Goal: Transaction & Acquisition: Purchase product/service

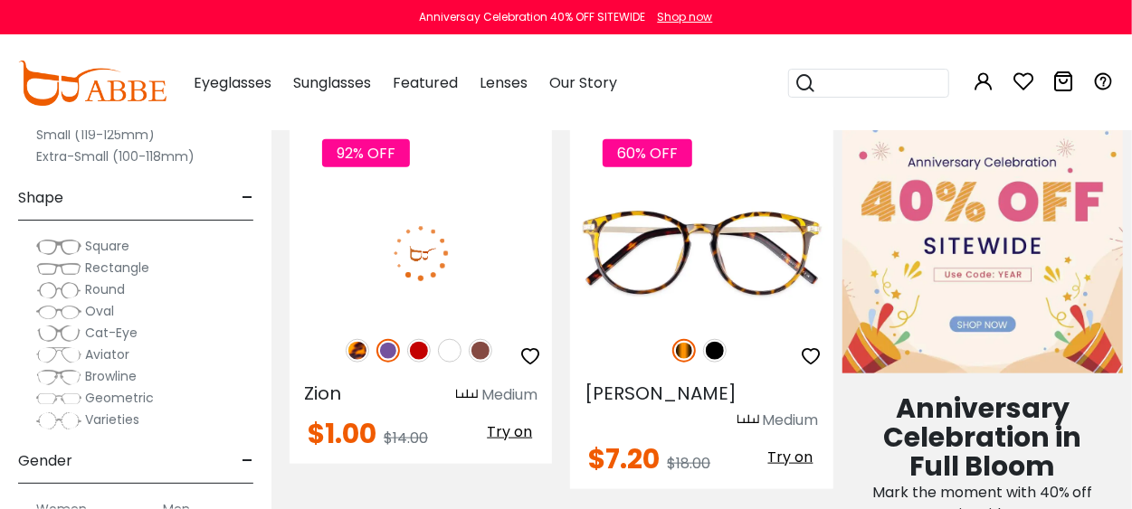
scroll to position [814, 0]
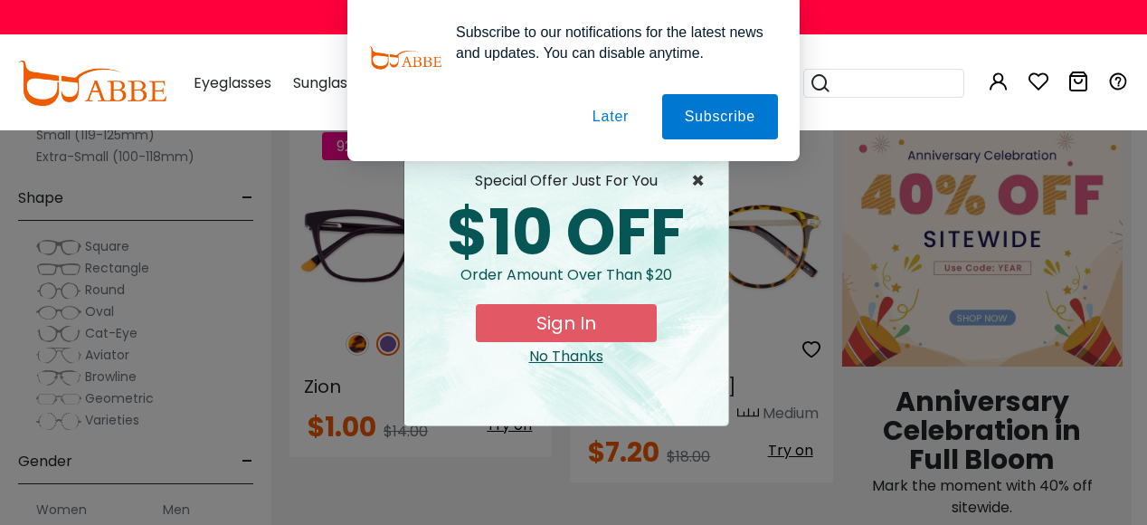
type input "**********"
click at [697, 176] on span "×" at bounding box center [702, 181] width 23 height 22
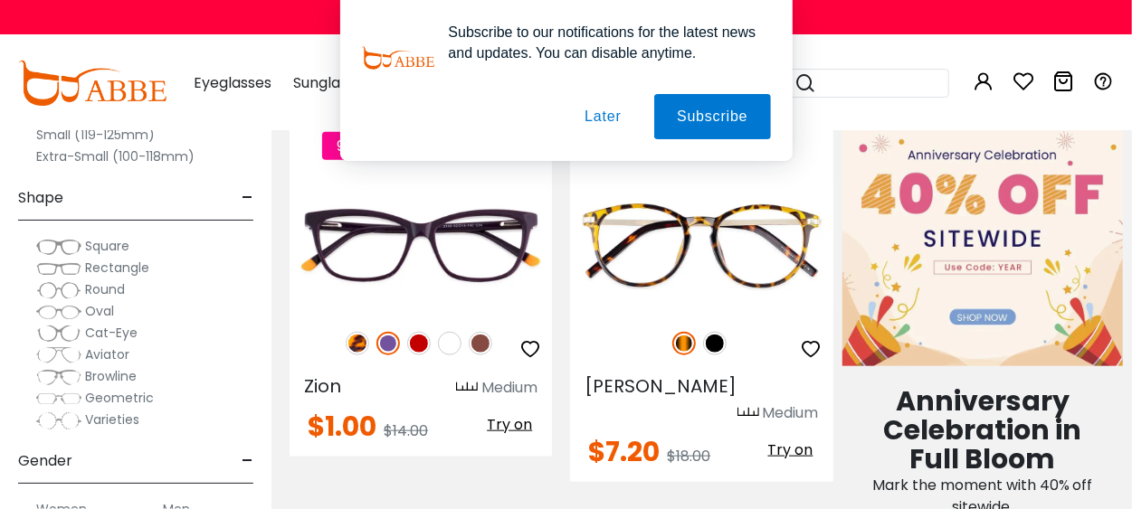
click at [861, 42] on div "Subscribe to our notifications for the latest news and updates. You can disable…" at bounding box center [566, 80] width 1132 height 161
click at [602, 121] on button "Later" at bounding box center [602, 116] width 81 height 45
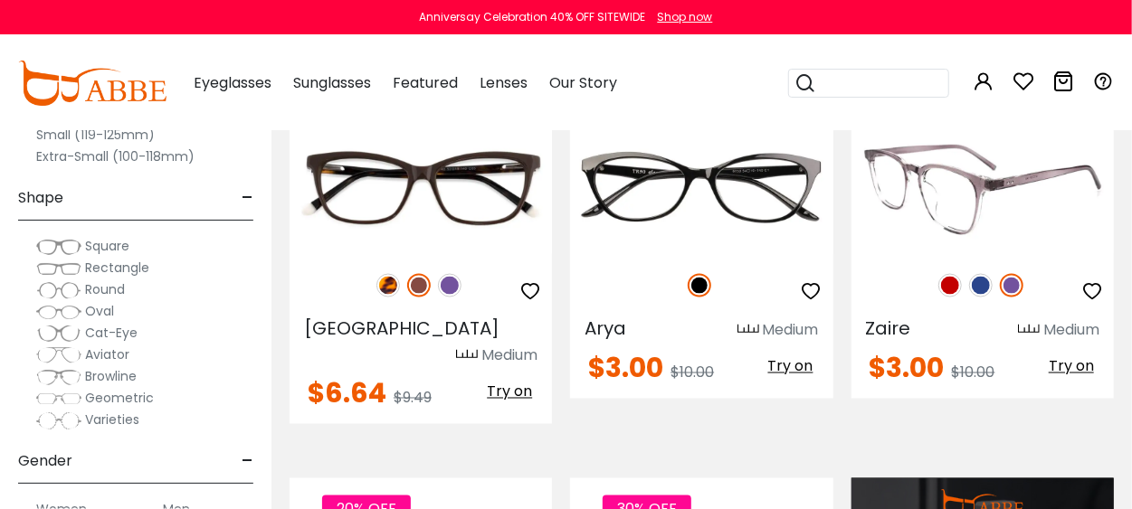
scroll to position [1357, 0]
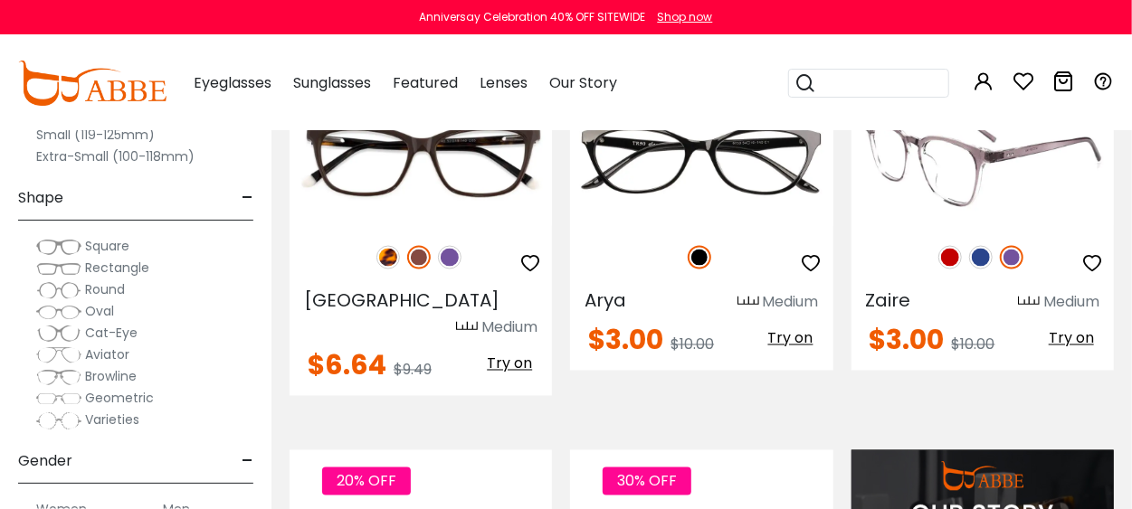
click at [951, 259] on img at bounding box center [950, 258] width 24 height 24
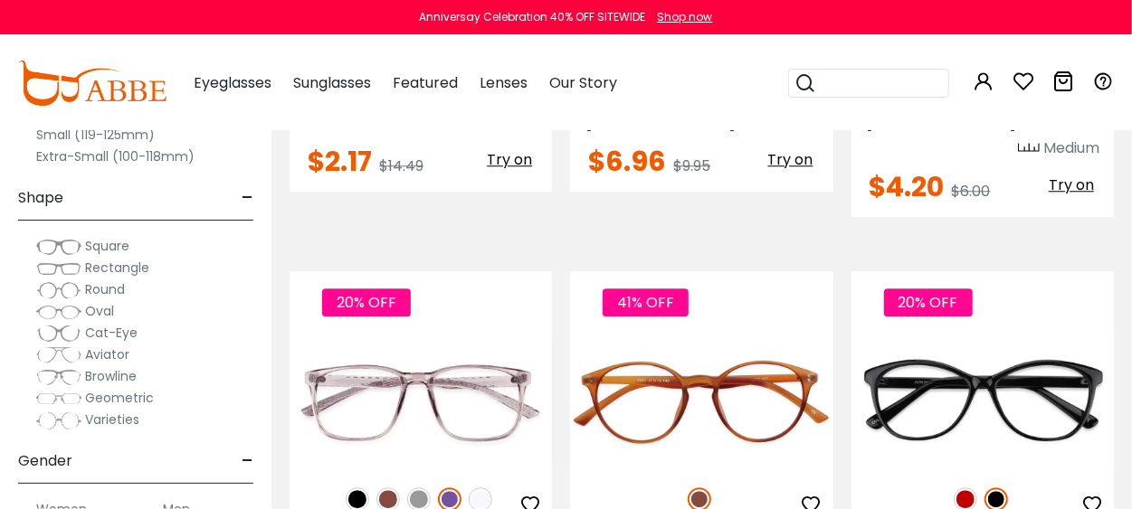
scroll to position [2443, 0]
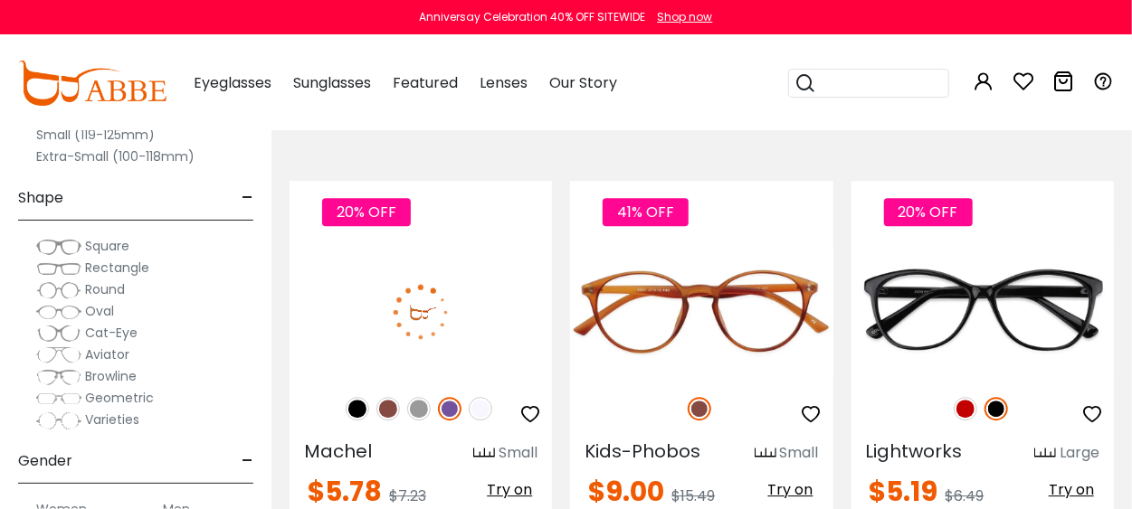
click at [386, 397] on img at bounding box center [388, 409] width 24 height 24
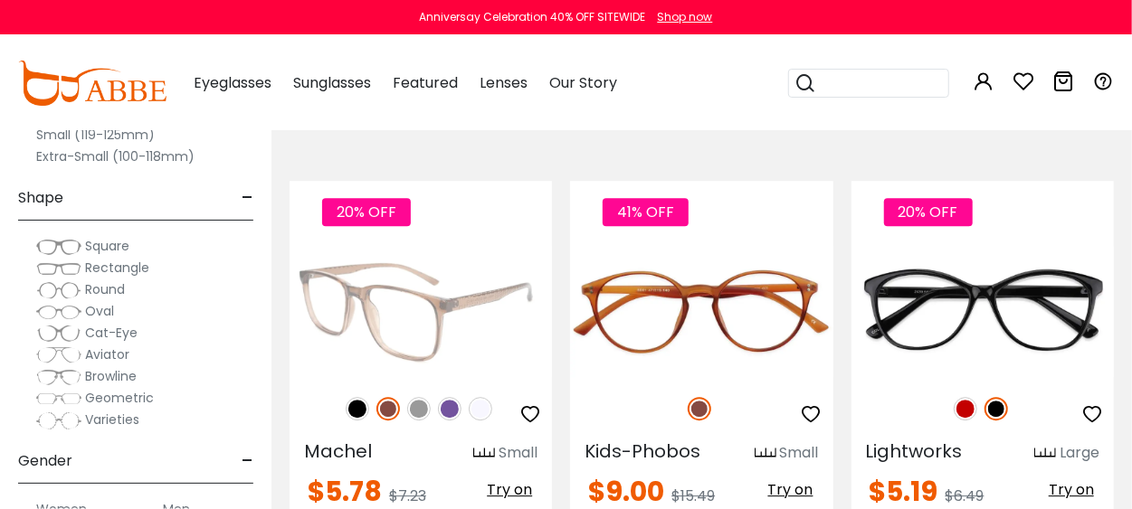
scroll to position [2533, 0]
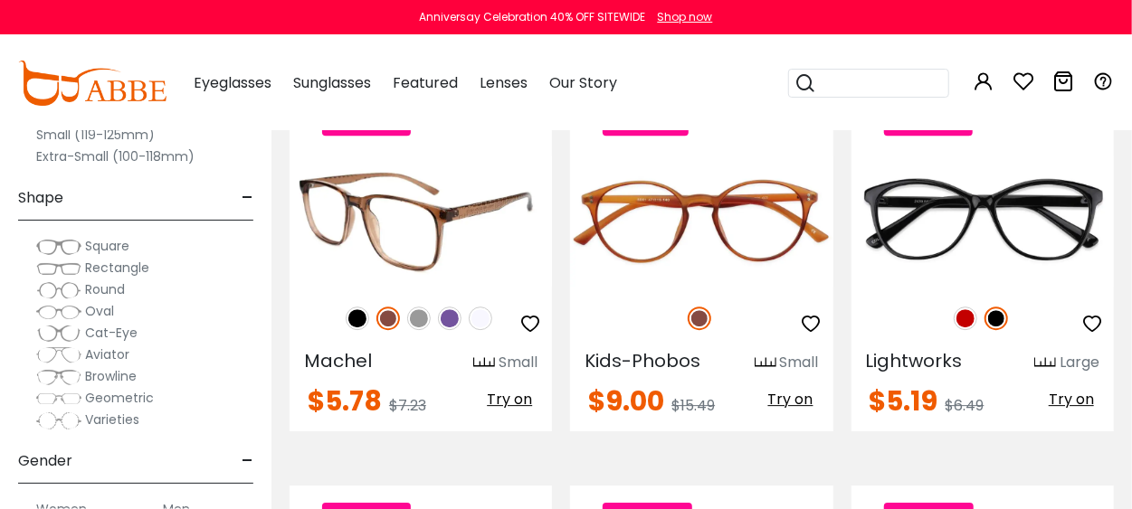
click at [451, 307] on img at bounding box center [450, 319] width 24 height 24
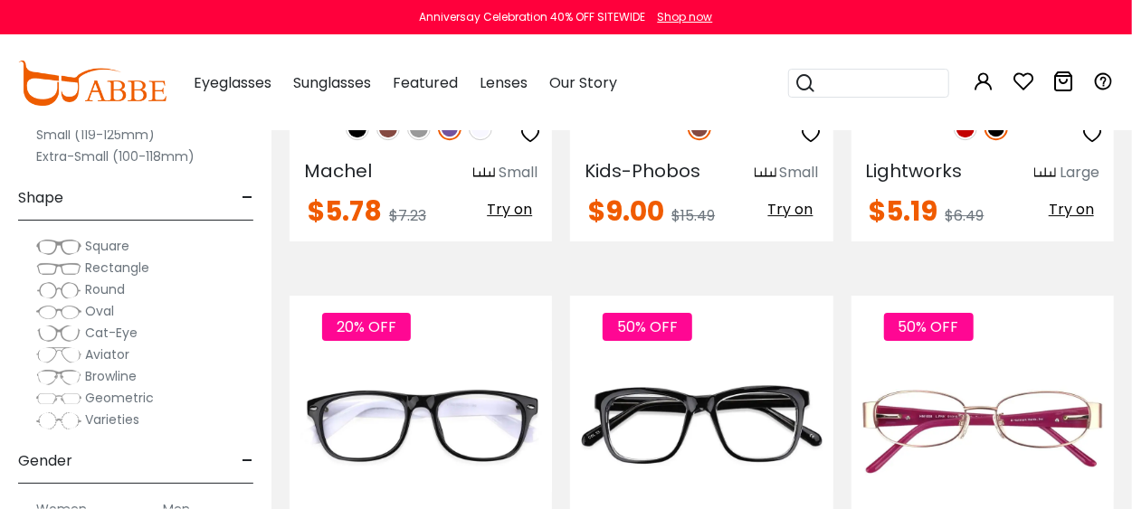
scroll to position [2805, 0]
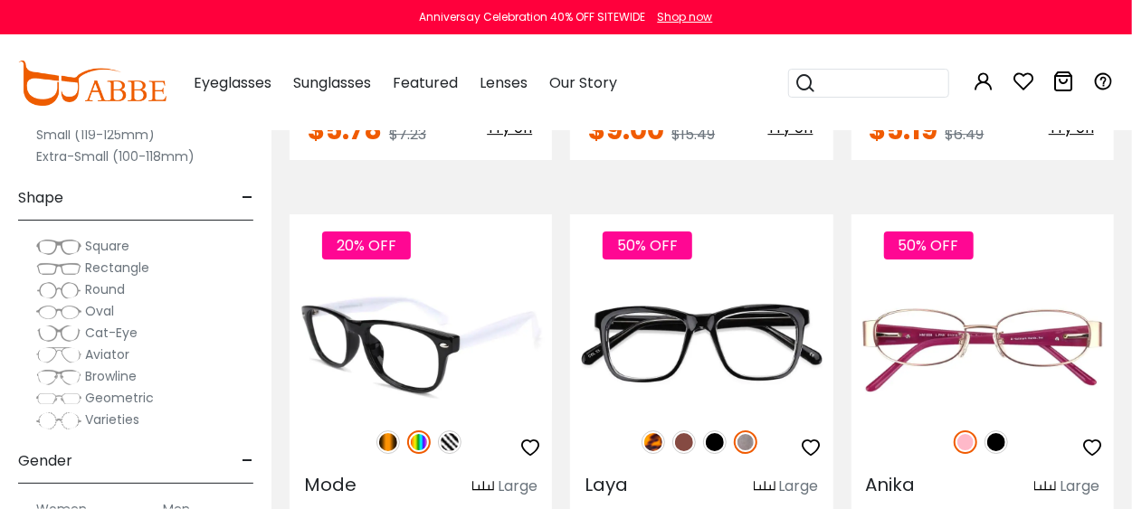
click at [444, 431] on img at bounding box center [450, 443] width 24 height 24
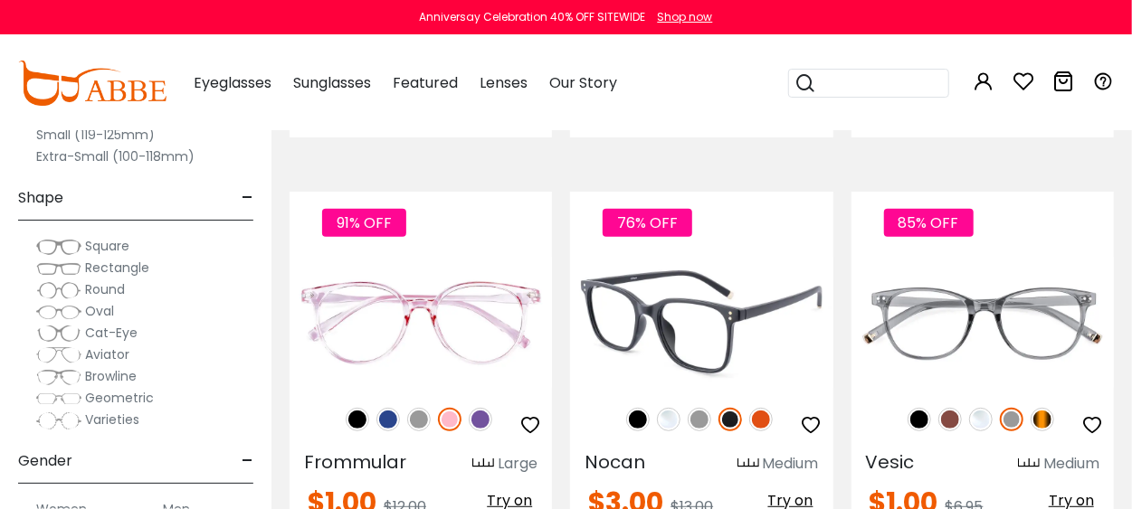
scroll to position [3709, 0]
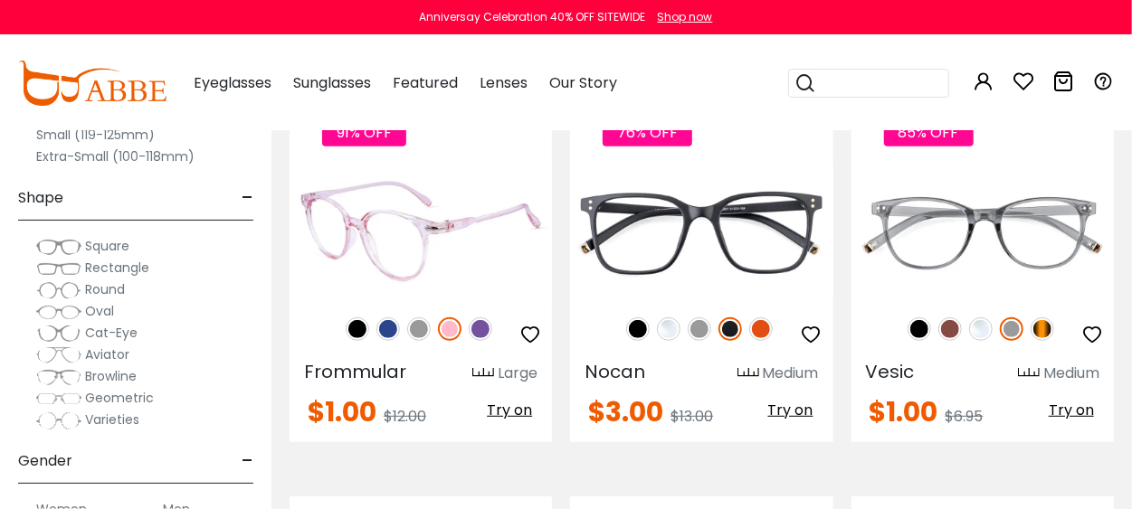
click at [487, 318] on img at bounding box center [481, 330] width 24 height 24
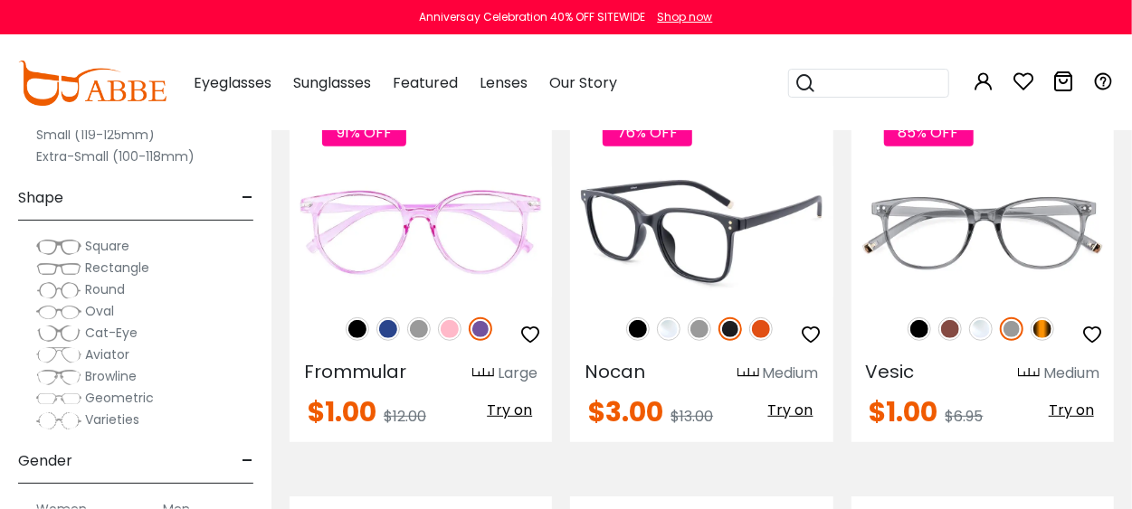
click at [757, 318] on img at bounding box center [761, 330] width 24 height 24
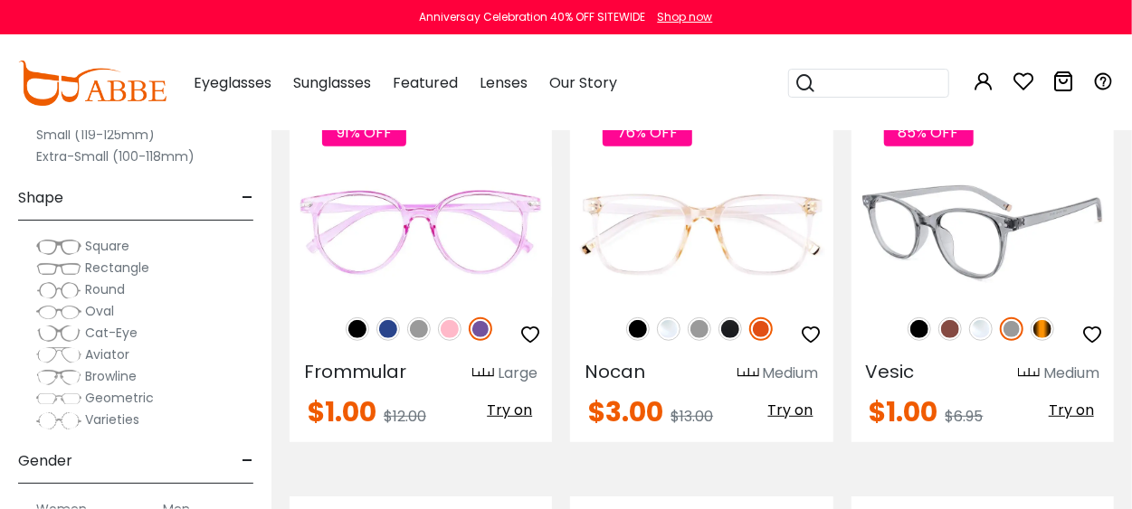
click at [950, 318] on img at bounding box center [950, 330] width 24 height 24
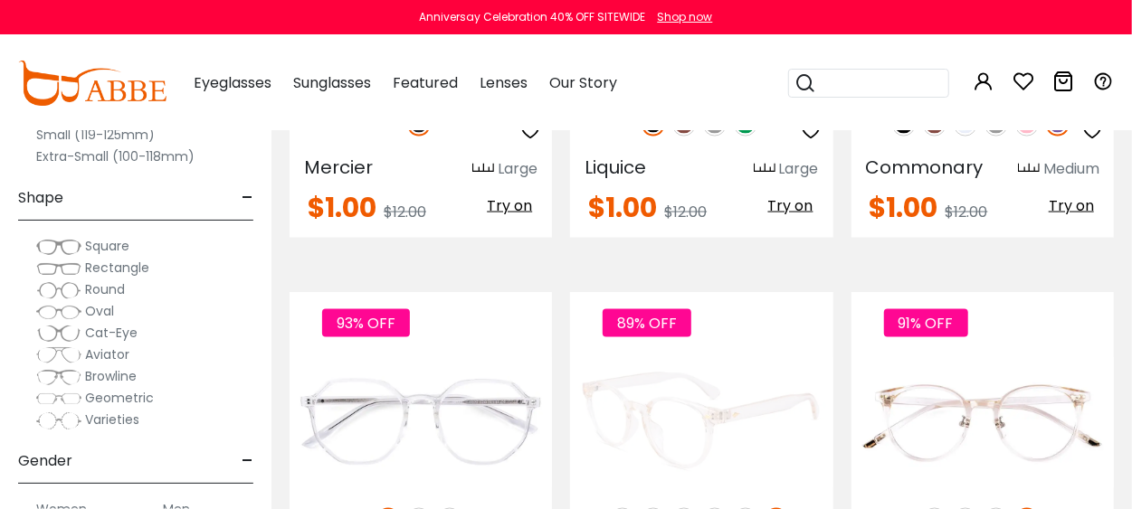
scroll to position [4795, 0]
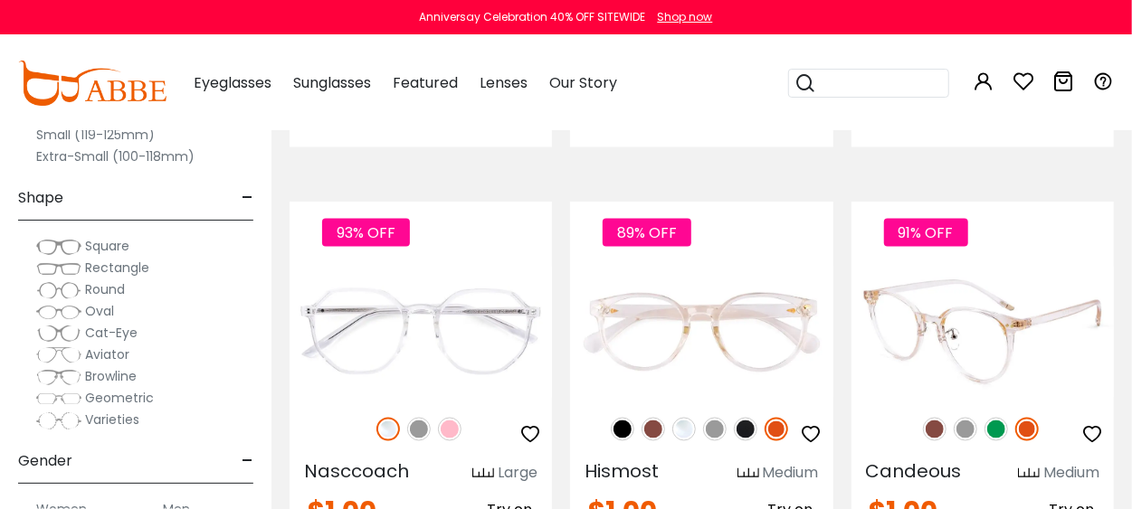
click at [992, 418] on img at bounding box center [996, 430] width 24 height 24
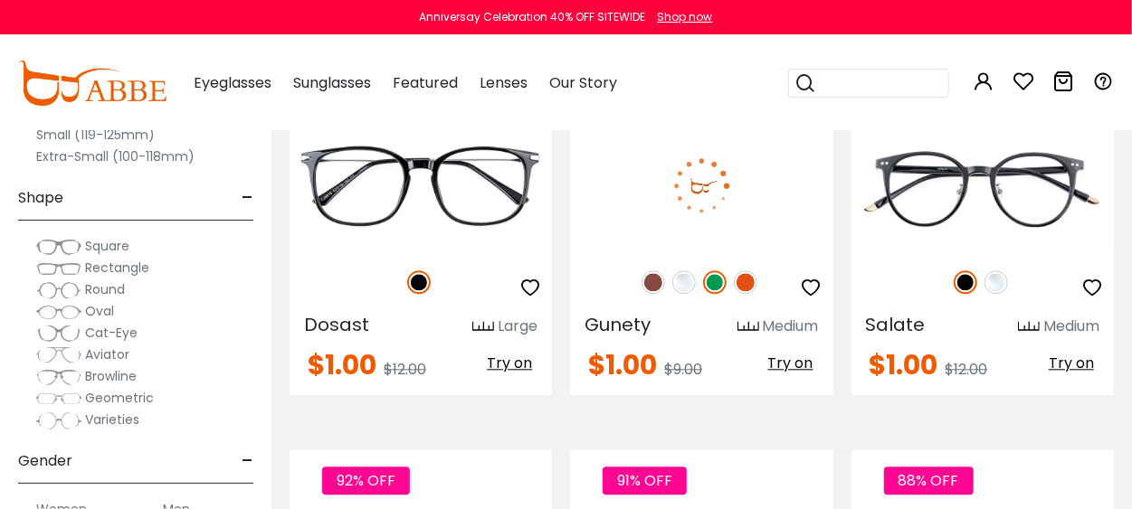
scroll to position [5247, 0]
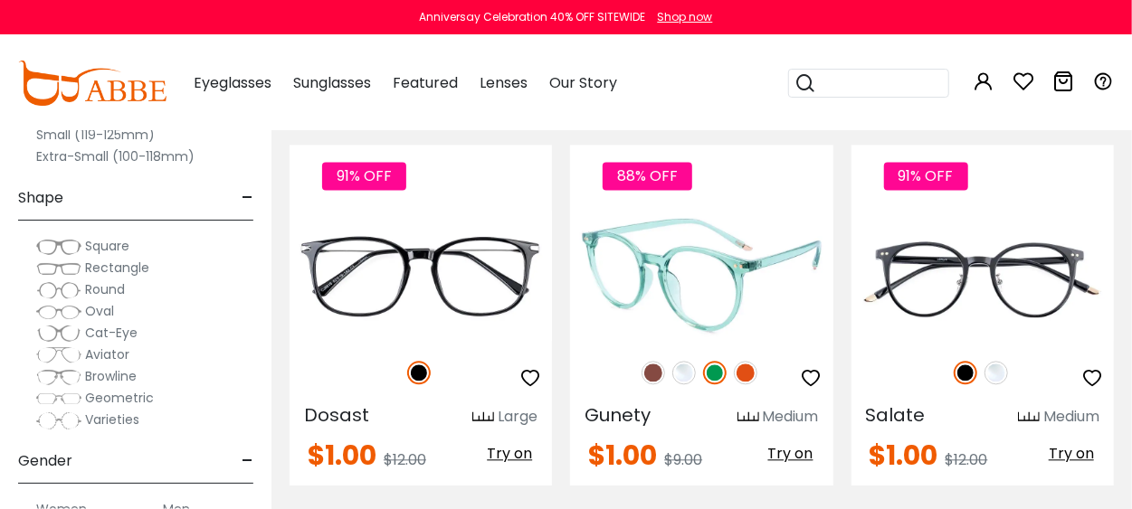
click at [659, 361] on img at bounding box center [653, 373] width 24 height 24
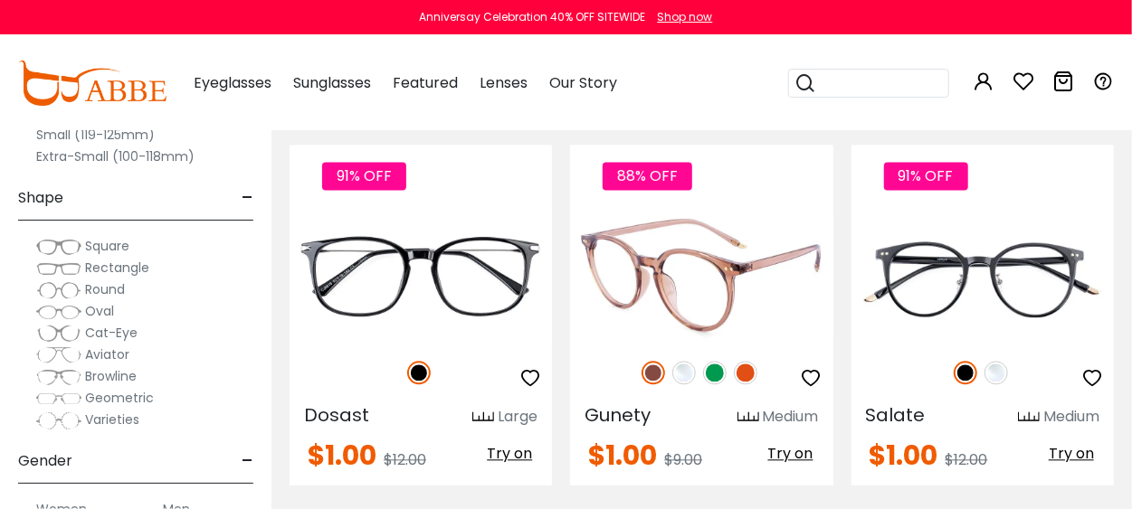
click at [755, 361] on img at bounding box center [746, 373] width 24 height 24
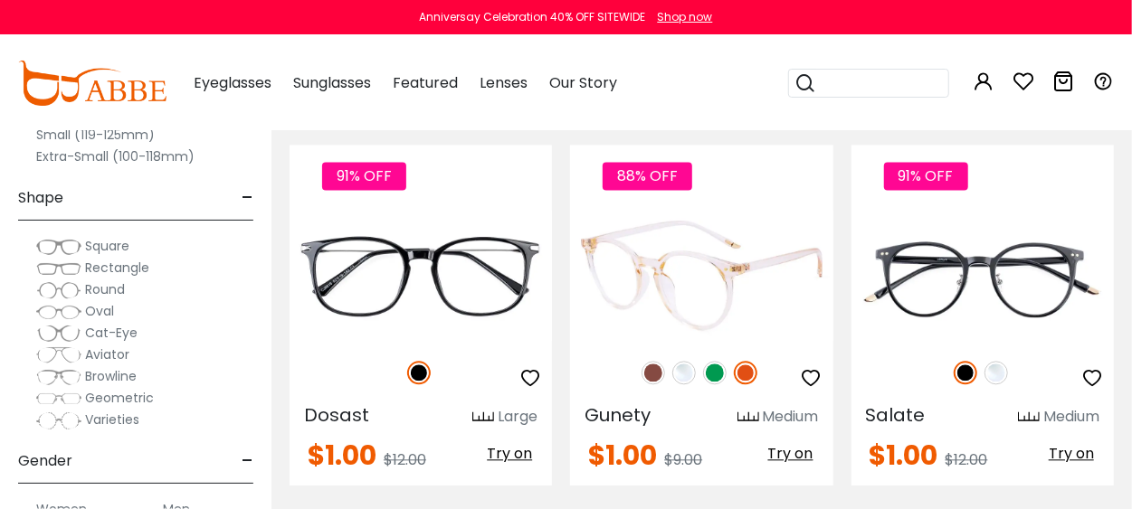
click at [744, 361] on img at bounding box center [746, 373] width 24 height 24
click at [653, 361] on img at bounding box center [653, 373] width 24 height 24
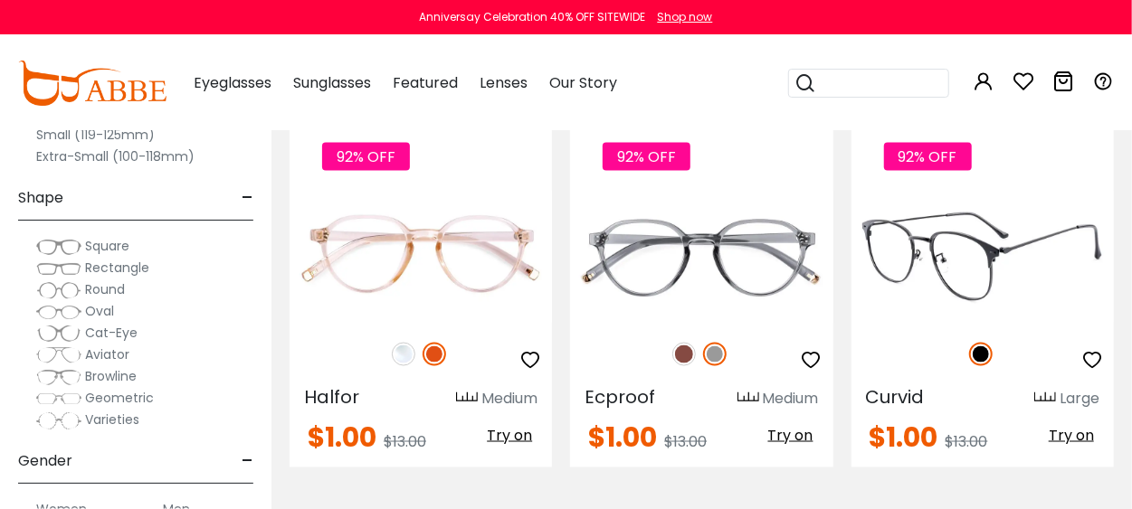
scroll to position [8052, 0]
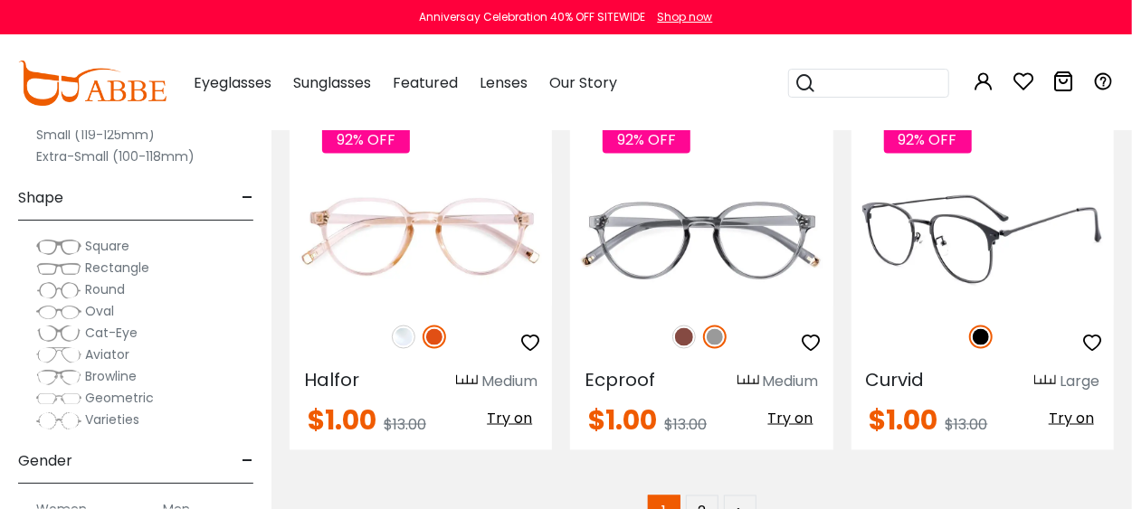
click at [956, 244] on img at bounding box center [982, 239] width 262 height 131
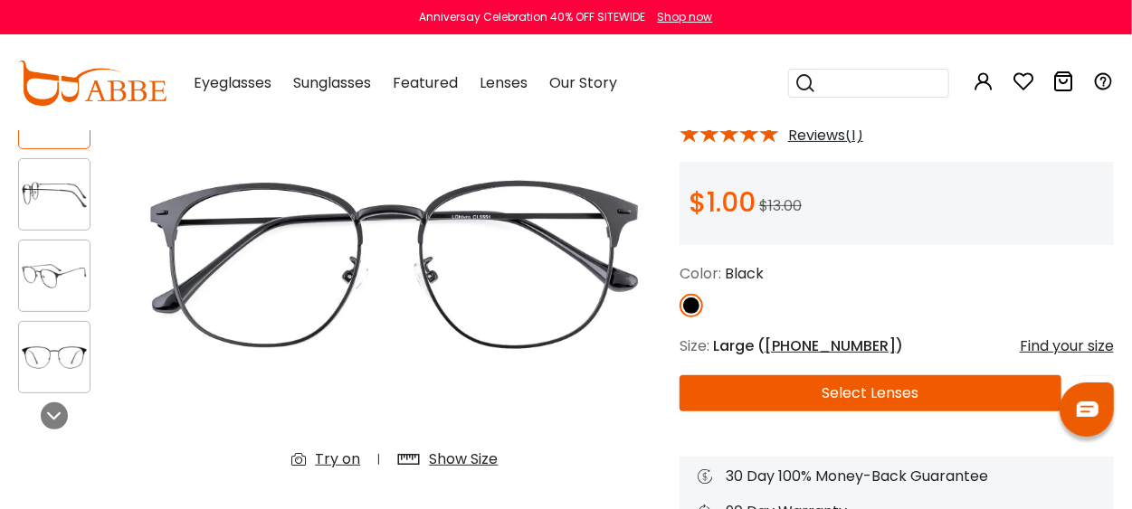
scroll to position [181, 0]
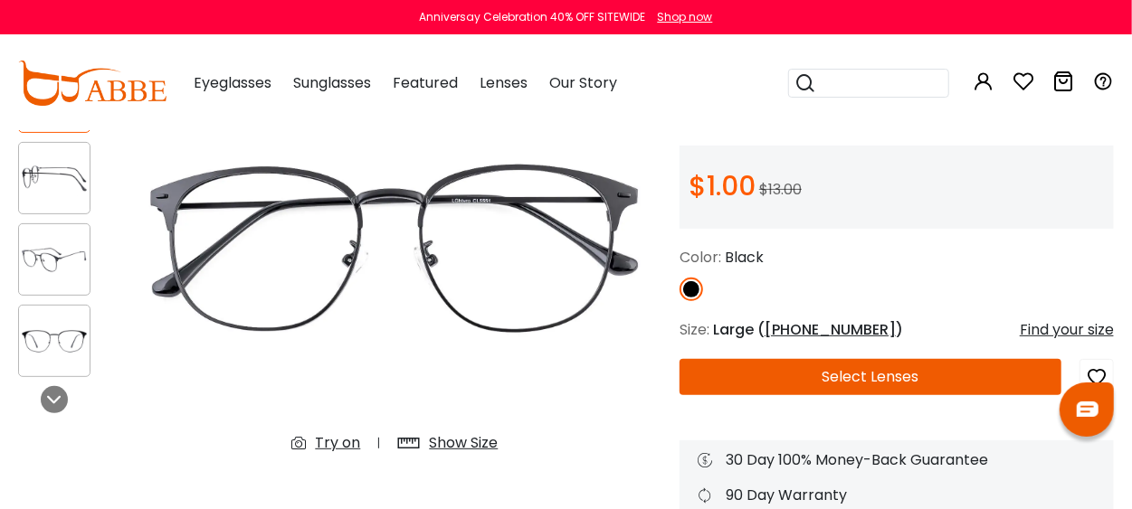
type input "**********"
click at [771, 384] on button "Select Lenses" at bounding box center [870, 377] width 382 height 36
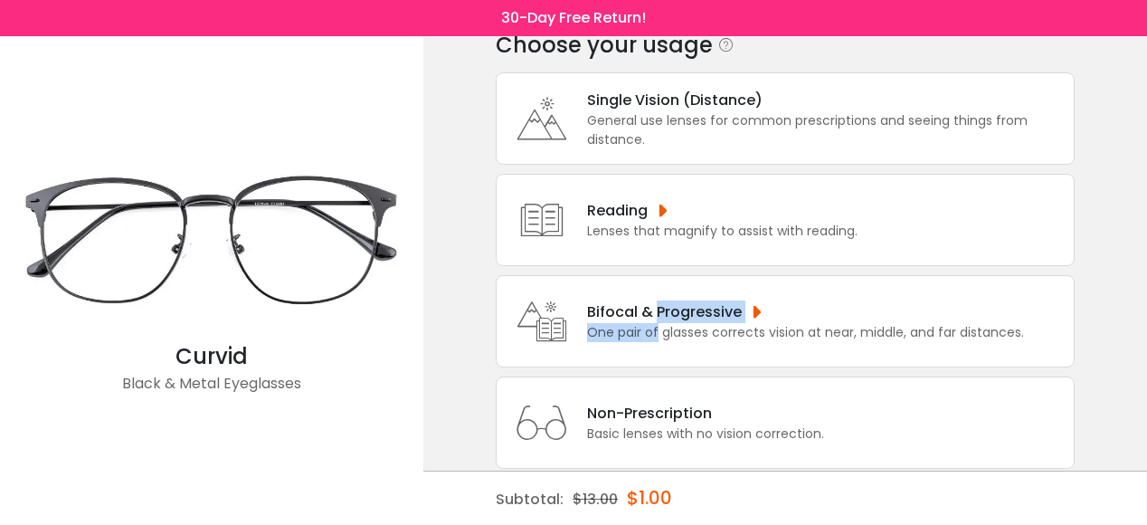
click at [655, 319] on div "Bifocal & Progressive One pair of glasses corrects vision at near, middle, and …" at bounding box center [801, 321] width 446 height 42
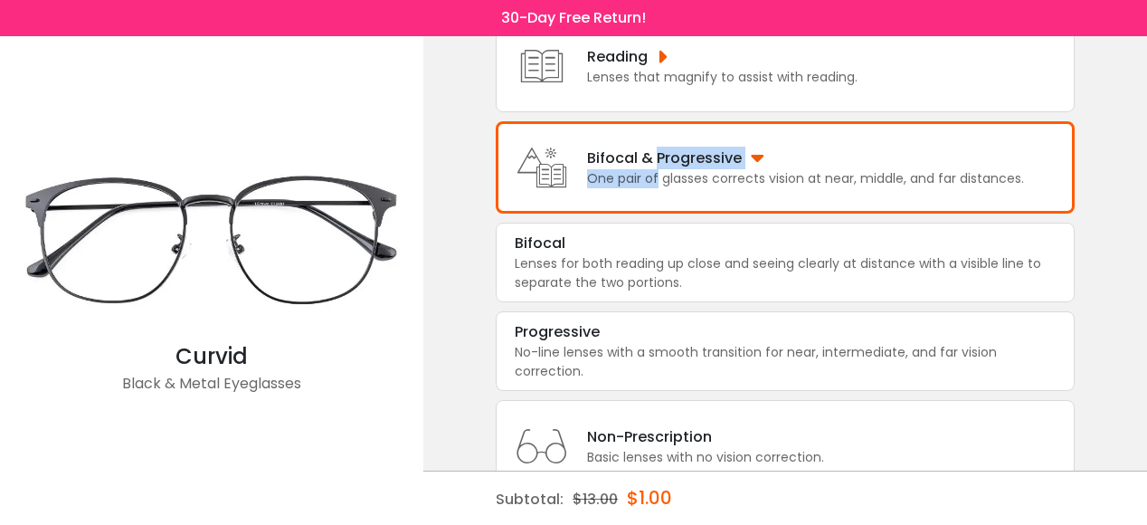
scroll to position [261, 0]
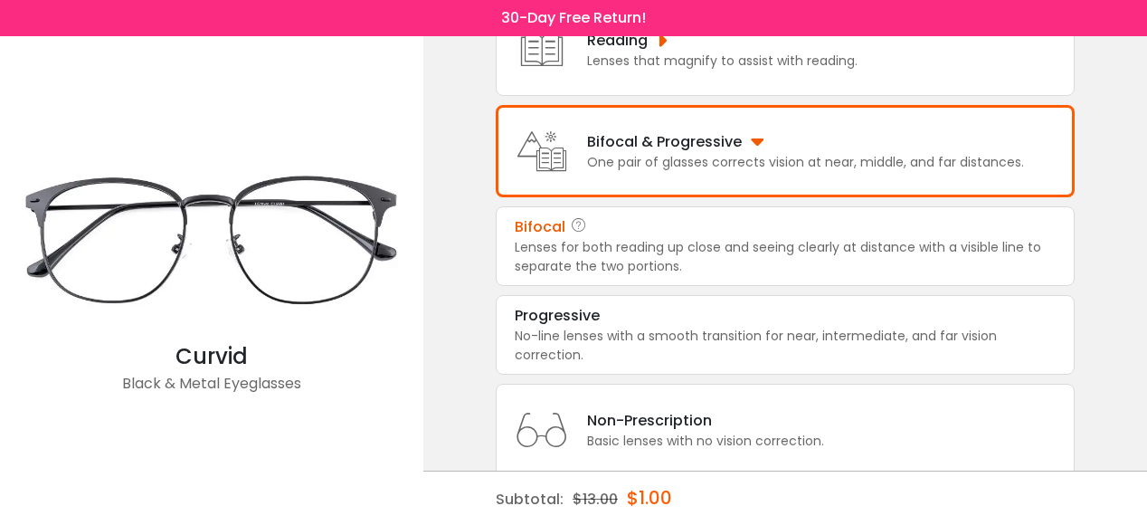
click at [632, 239] on div "Lenses for both reading up close and seeing clearly at distance with a visible …" at bounding box center [785, 257] width 541 height 38
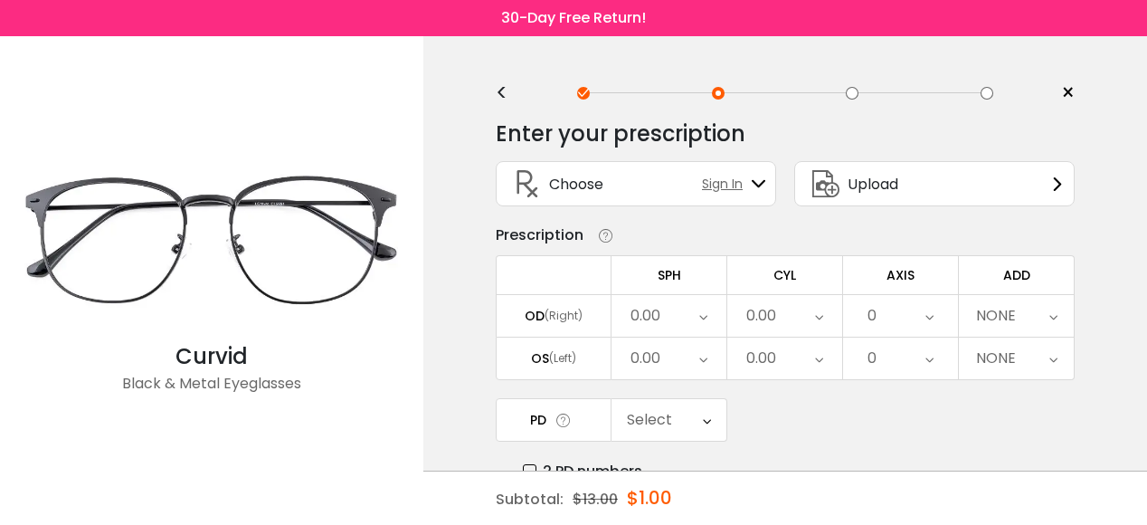
scroll to position [0, 0]
click at [707, 318] on icon at bounding box center [703, 318] width 8 height 42
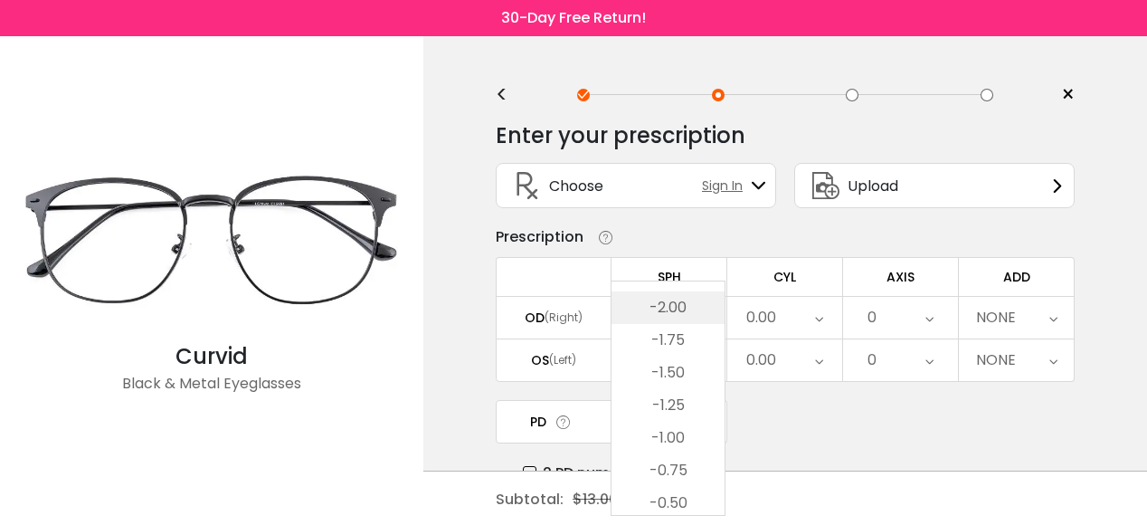
scroll to position [2307, 0]
click at [670, 368] on li "-1.75" at bounding box center [668, 368] width 113 height 33
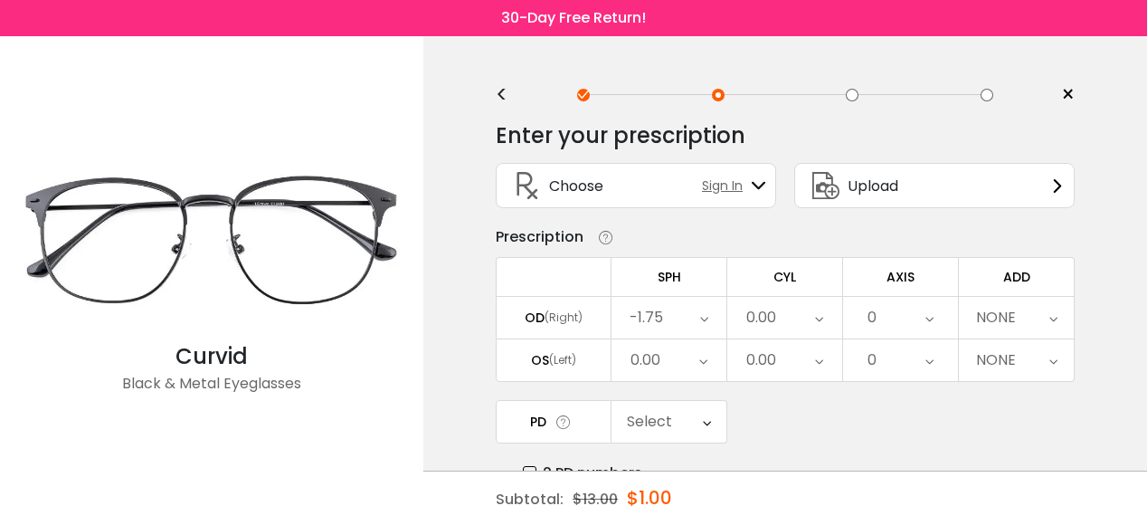
click at [1051, 316] on icon at bounding box center [1053, 318] width 8 height 42
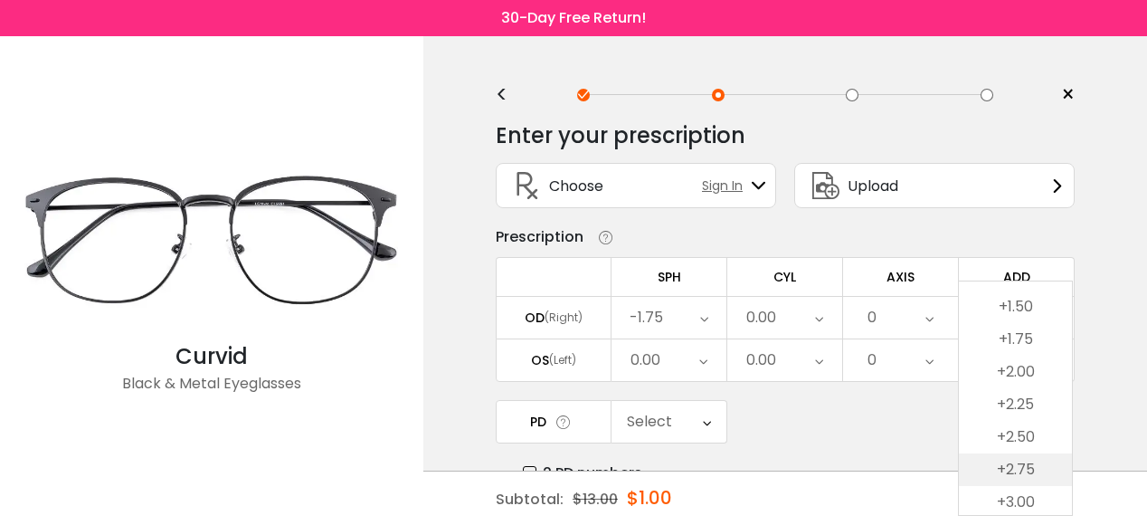
scroll to position [181, 0]
click at [1022, 410] on li "+2.50" at bounding box center [1015, 410] width 113 height 33
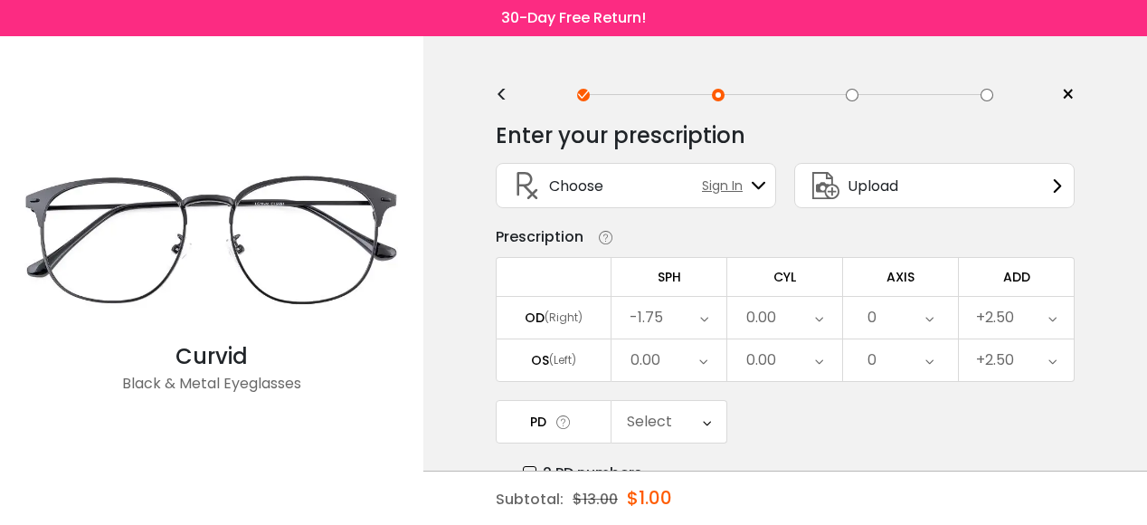
click at [702, 354] on icon at bounding box center [703, 360] width 8 height 42
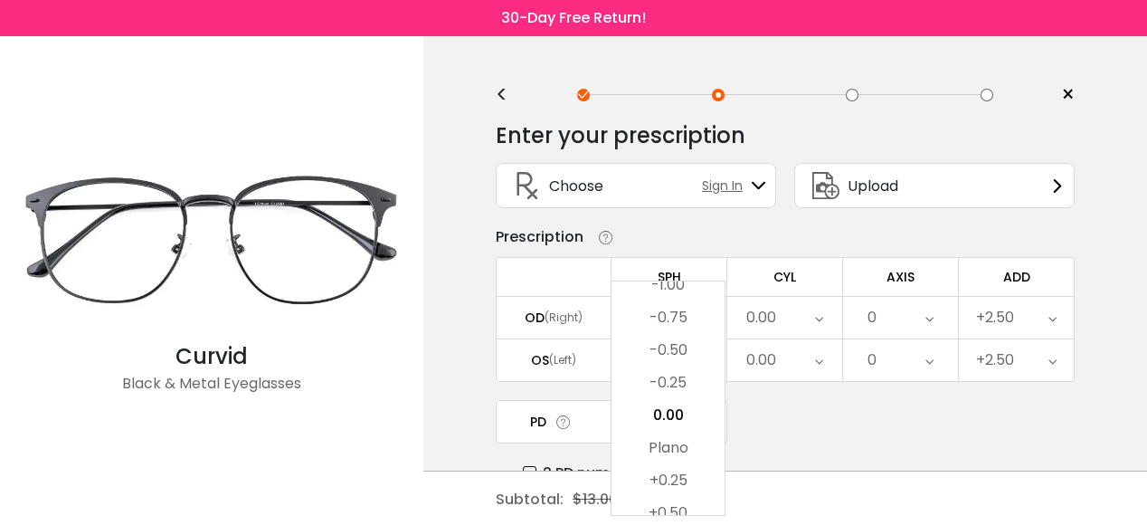
click at [833, 419] on div "PD Select Cancel PD Save 46 47 48 49 50 51 52 53 54 55 56 57 58 59 60 61 62 63 …" at bounding box center [785, 442] width 579 height 84
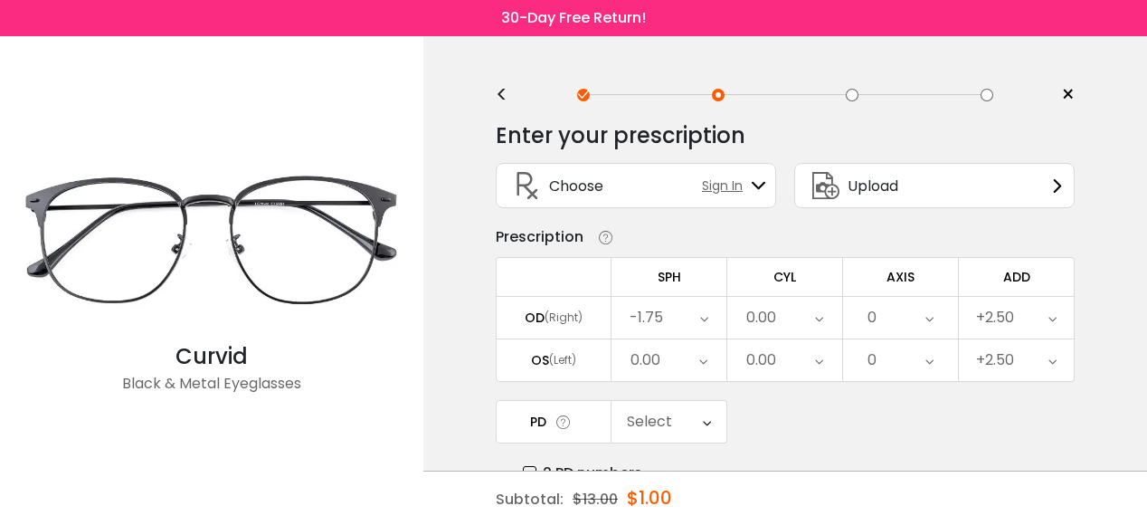
click at [707, 356] on icon at bounding box center [703, 360] width 8 height 42
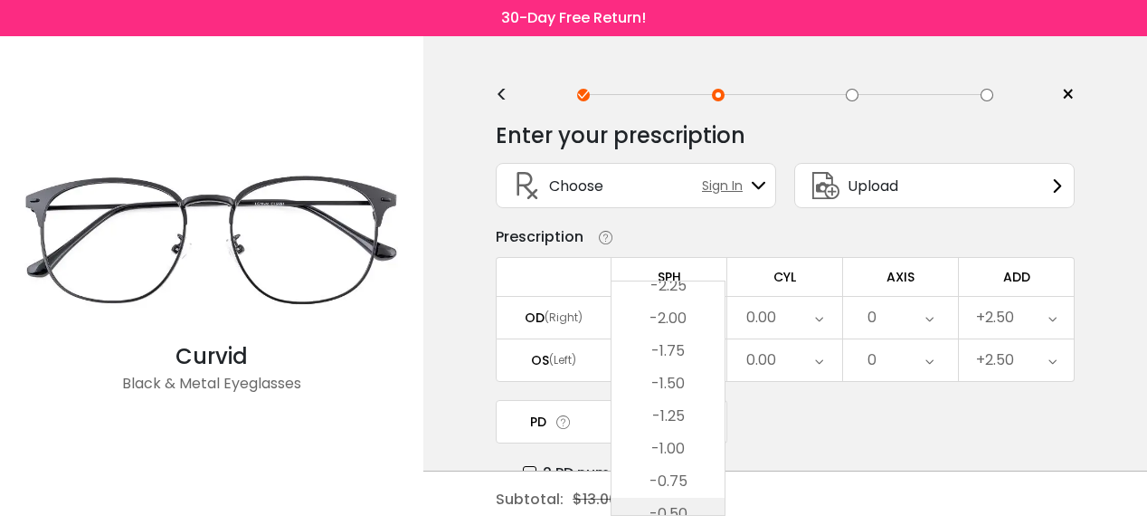
scroll to position [2217, 0]
click at [659, 416] on li "-2.00" at bounding box center [668, 426] width 113 height 33
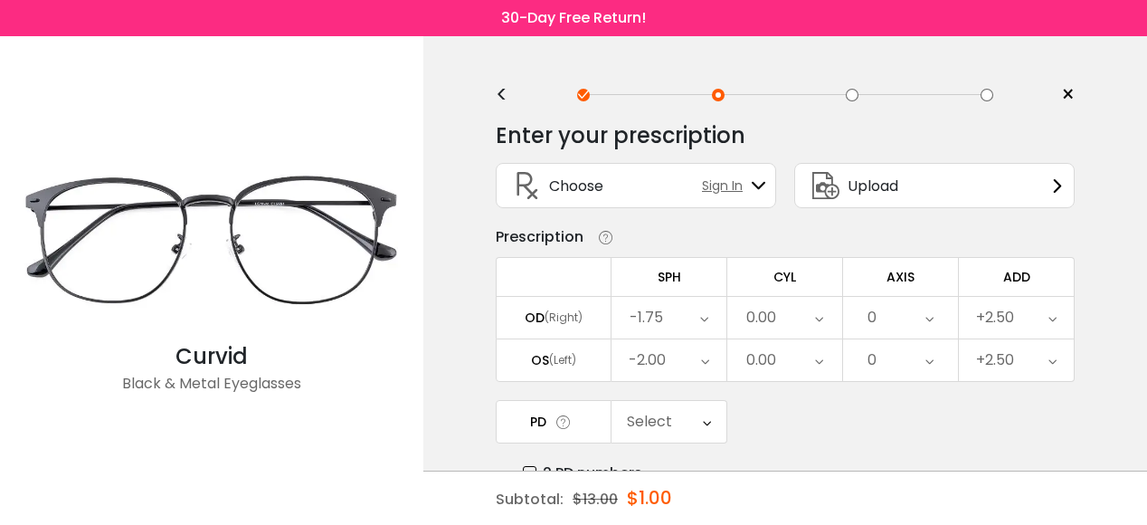
click at [821, 356] on icon at bounding box center [819, 360] width 8 height 42
click at [814, 363] on div "0.00" at bounding box center [784, 360] width 115 height 42
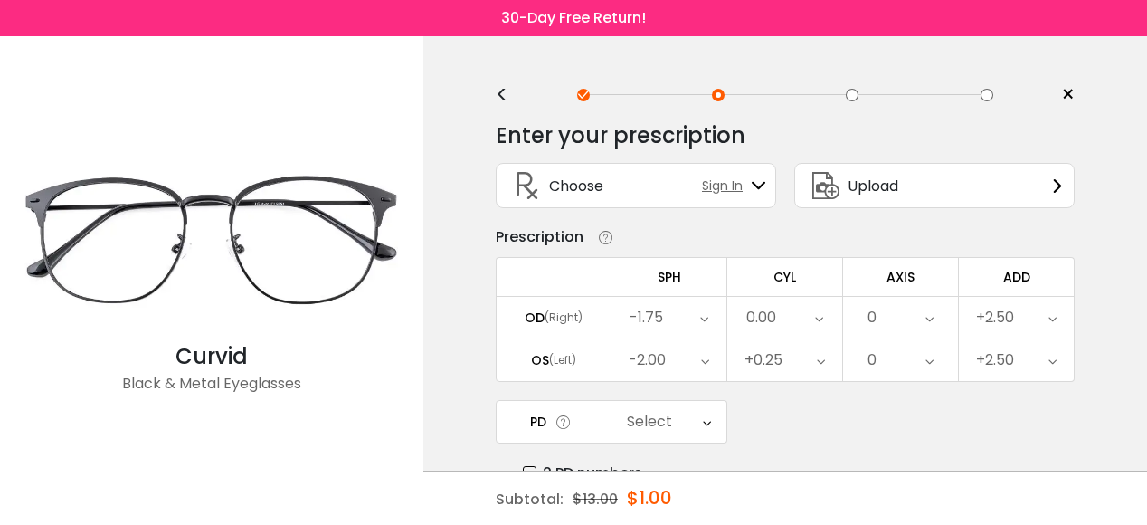
click at [932, 360] on icon at bounding box center [930, 360] width 8 height 42
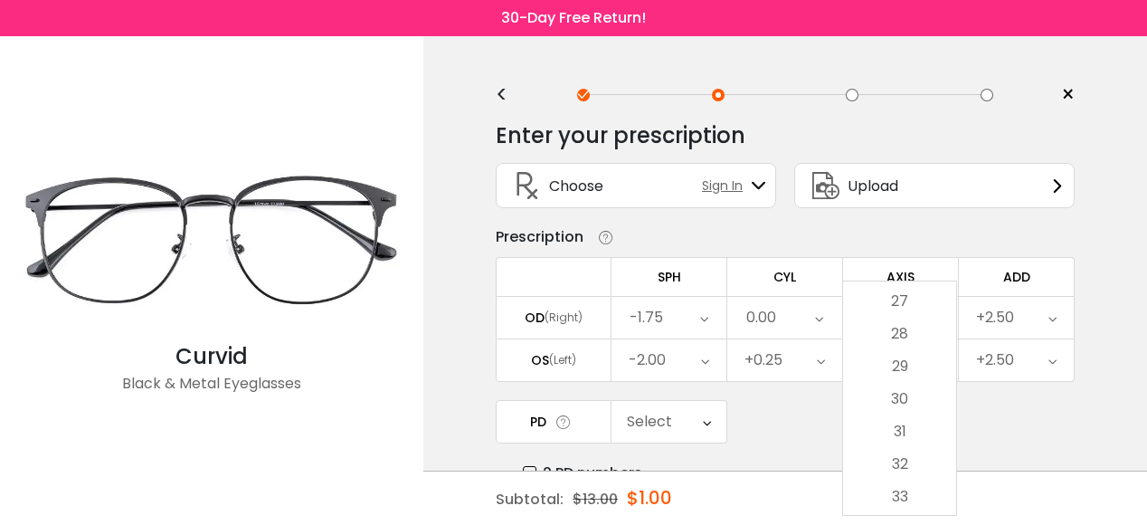
scroll to position [905, 0]
click at [893, 436] on li "32" at bounding box center [899, 435] width 113 height 33
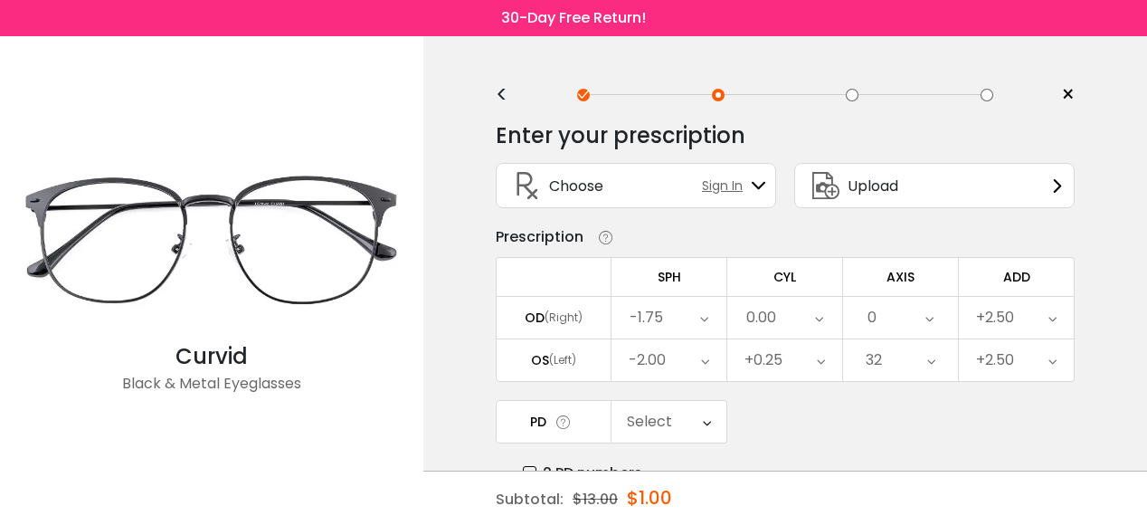
click at [706, 422] on icon at bounding box center [707, 422] width 8 height 42
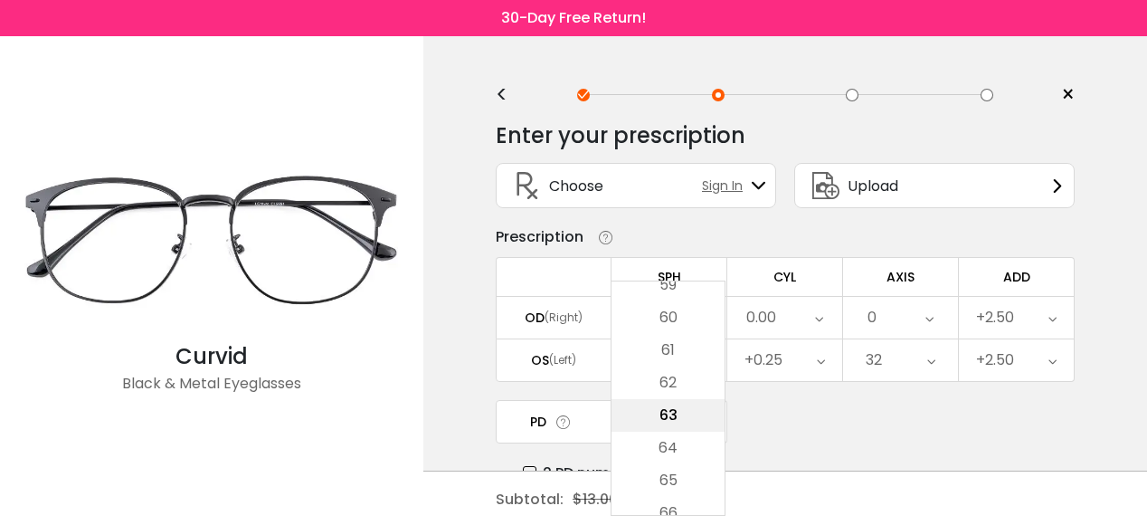
click at [698, 425] on li "63" at bounding box center [668, 415] width 113 height 33
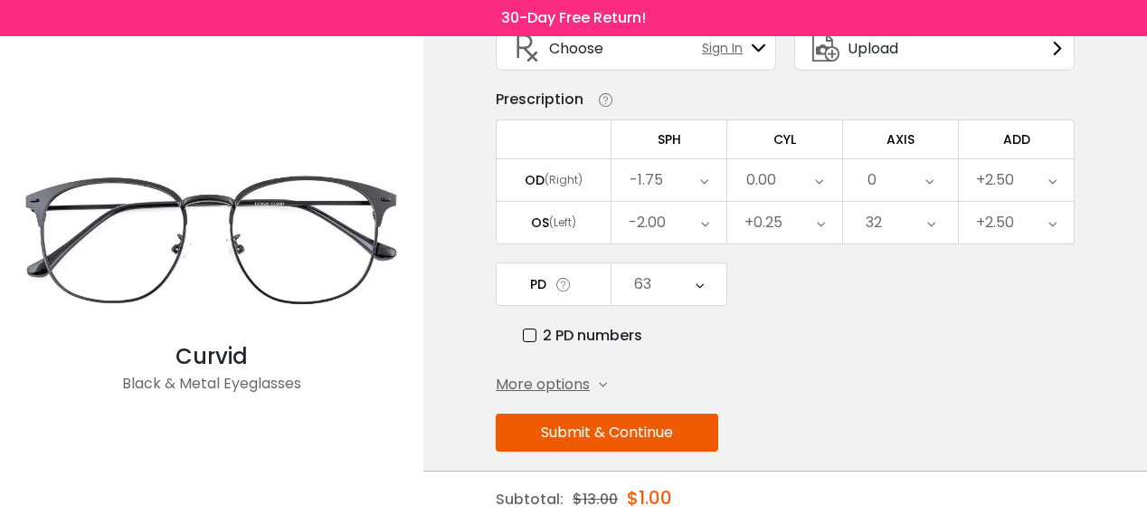
scroll to position [150, 0]
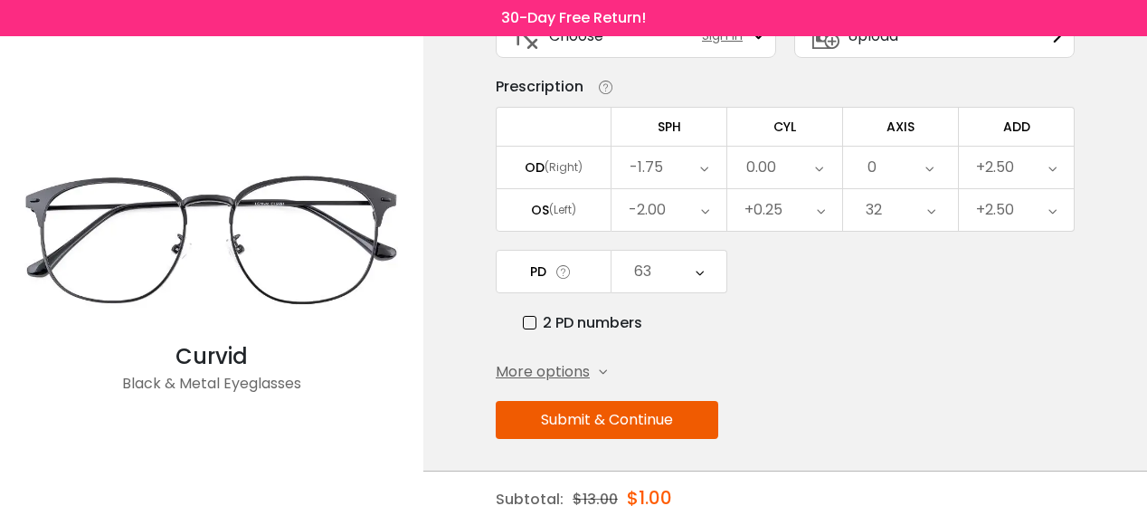
click at [608, 407] on button "Submit & Continue" at bounding box center [607, 420] width 223 height 38
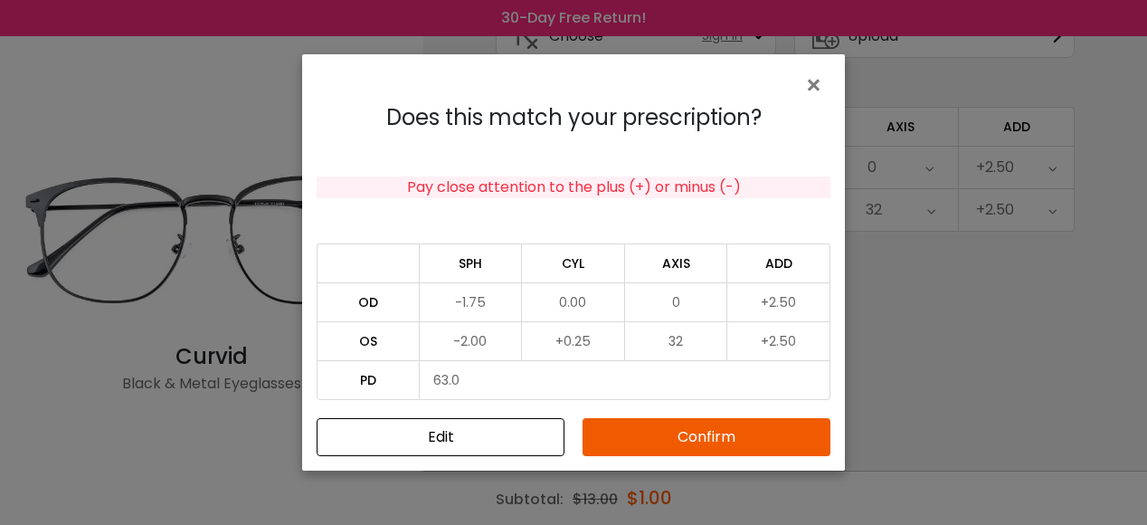
click at [675, 455] on div "Does this match your prescription? Pay close attention to the plus (+) or minus…" at bounding box center [573, 280] width 543 height 380
click at [674, 445] on button "Confirm" at bounding box center [707, 437] width 248 height 38
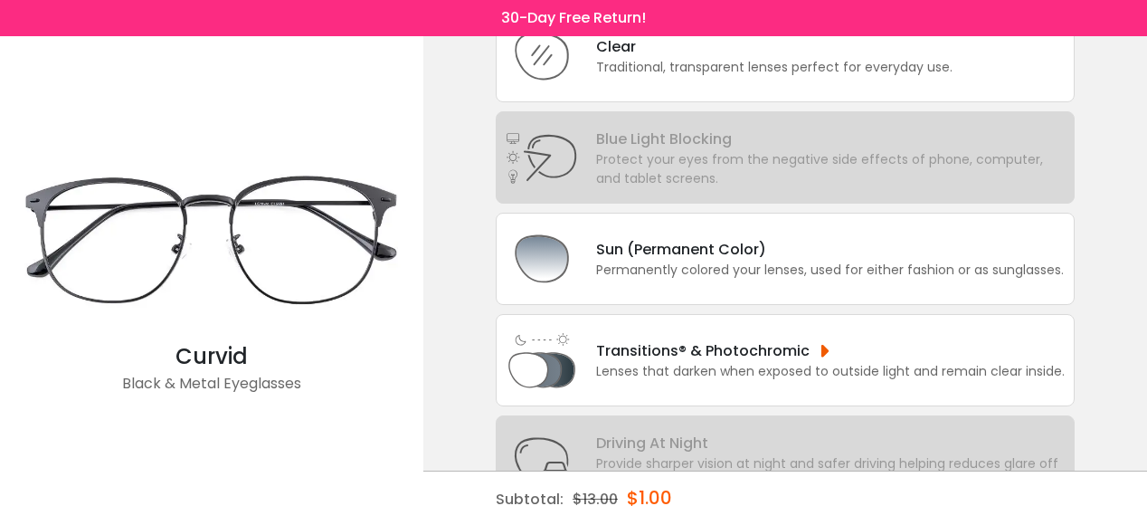
scroll to position [181, 0]
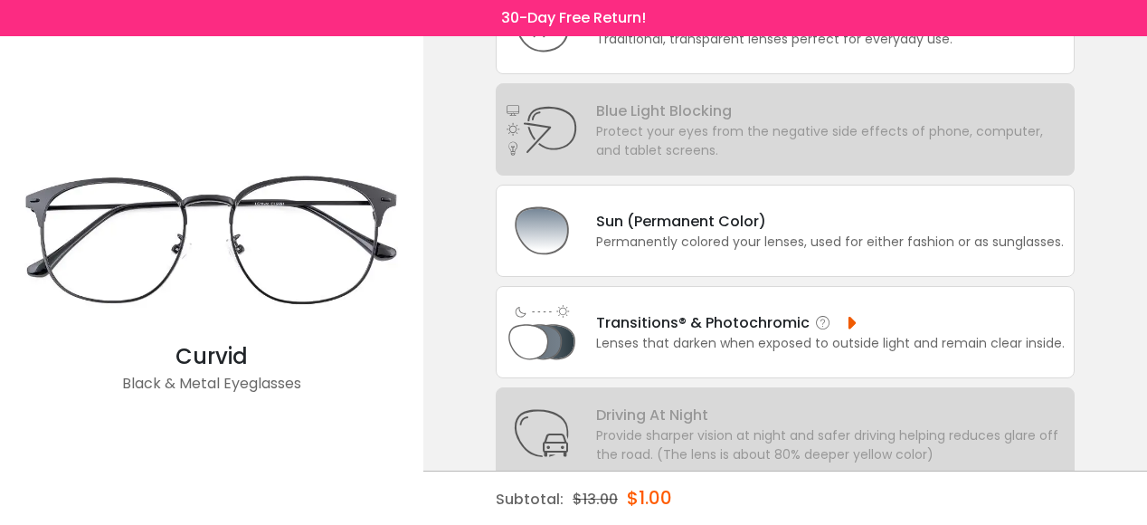
click at [726, 340] on div "Lenses that darken when exposed to outside light and remain clear inside." at bounding box center [830, 343] width 469 height 19
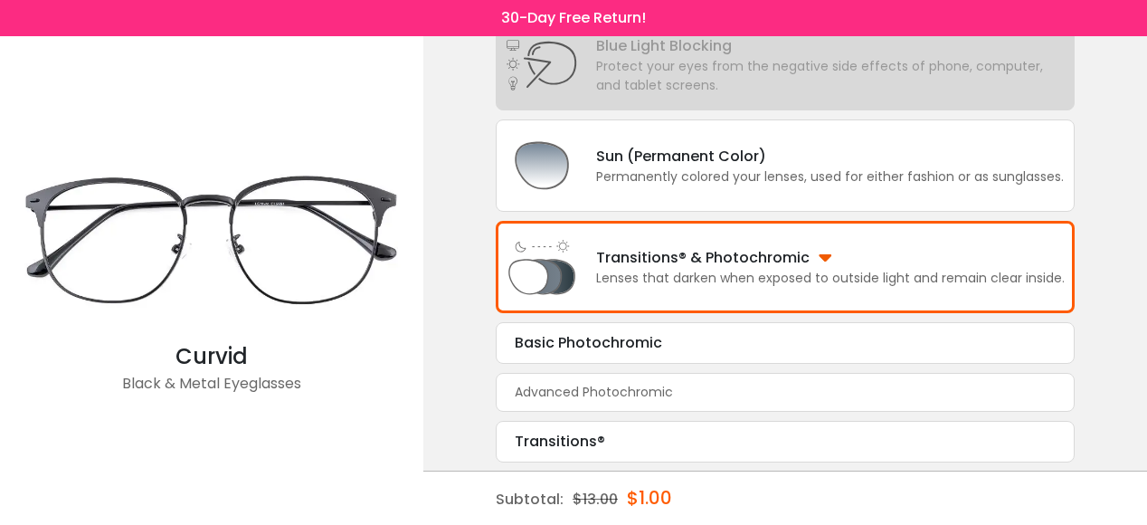
scroll to position [331, 0]
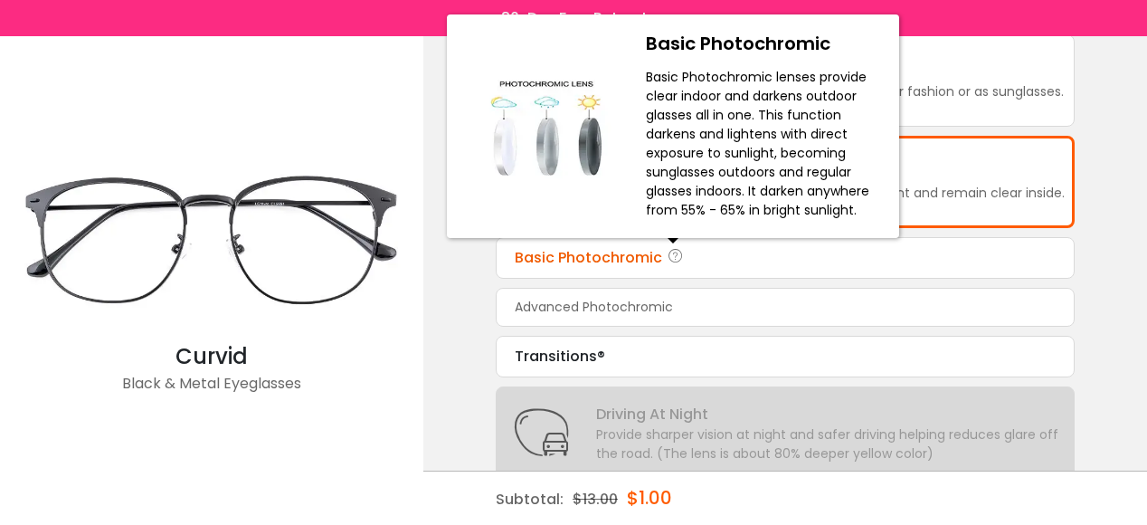
click at [673, 248] on icon at bounding box center [676, 258] width 18 height 22
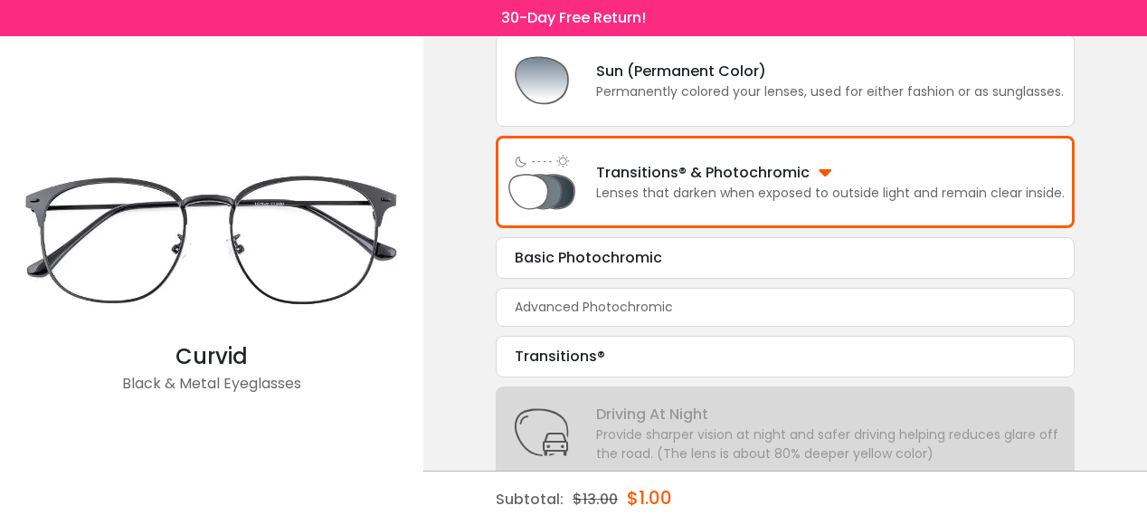
click at [653, 318] on div "Advanced Photochromic" at bounding box center [785, 307] width 579 height 39
click at [655, 308] on div "Advanced Photochromic" at bounding box center [594, 307] width 158 height 19
click at [608, 255] on div "Basic Photochromic" at bounding box center [785, 258] width 541 height 22
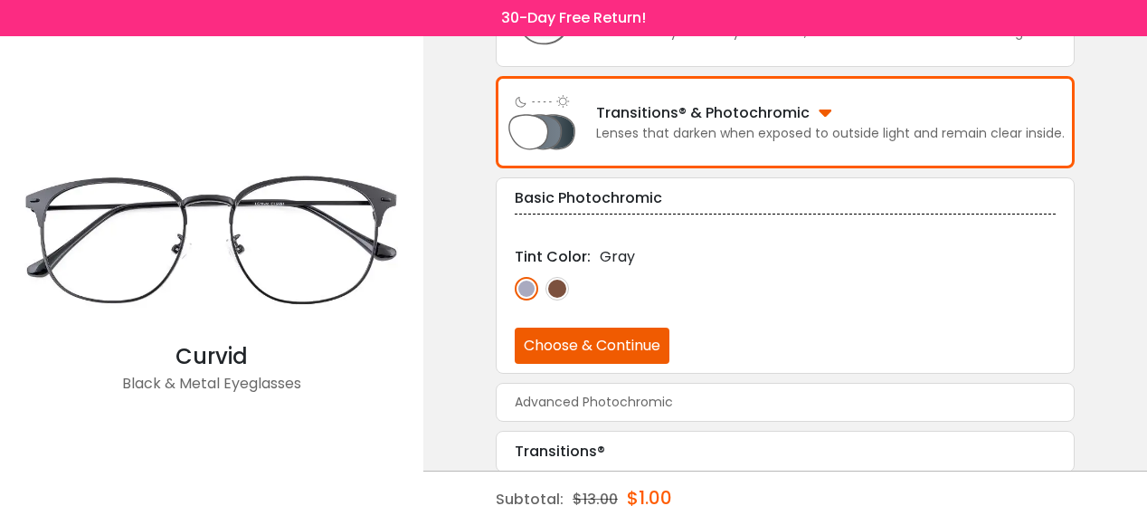
scroll to position [396, 0]
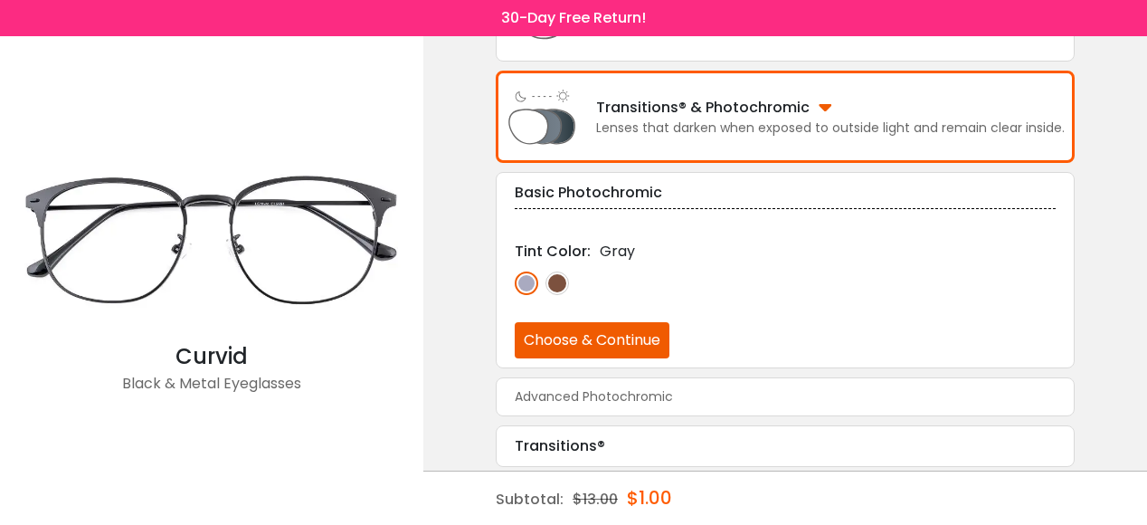
click at [459, 308] on div "< × Choose your usage Single Vision (Distance) This lens helps you see details …" at bounding box center [785, 191] width 724 height 1102
click at [657, 397] on div "Advanced Photochromic" at bounding box center [594, 396] width 158 height 19
click at [779, 382] on div "Advanced Photochromic" at bounding box center [785, 396] width 579 height 39
click at [764, 394] on div "Advanced Photochromic" at bounding box center [785, 396] width 579 height 39
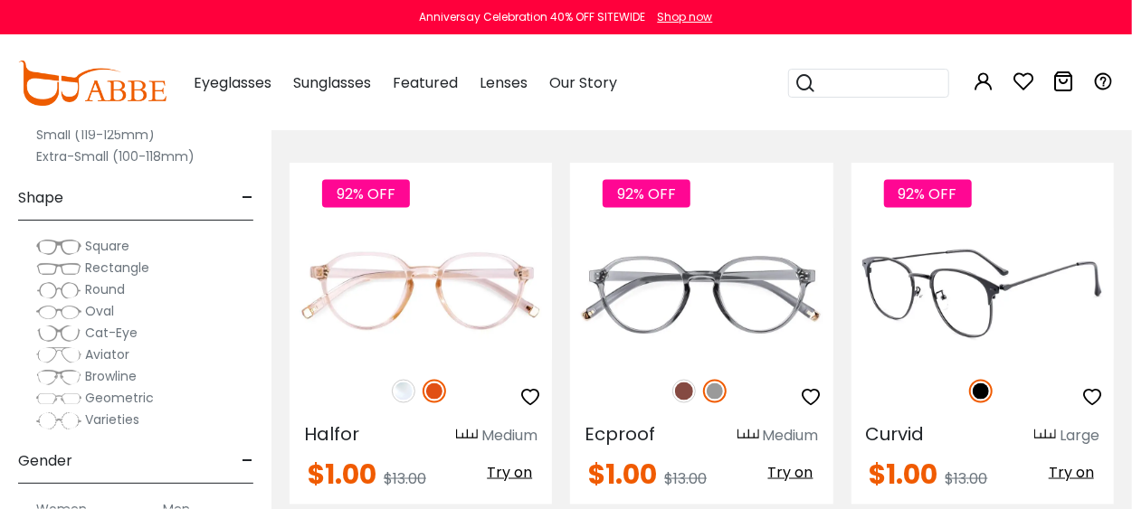
scroll to position [8052, 0]
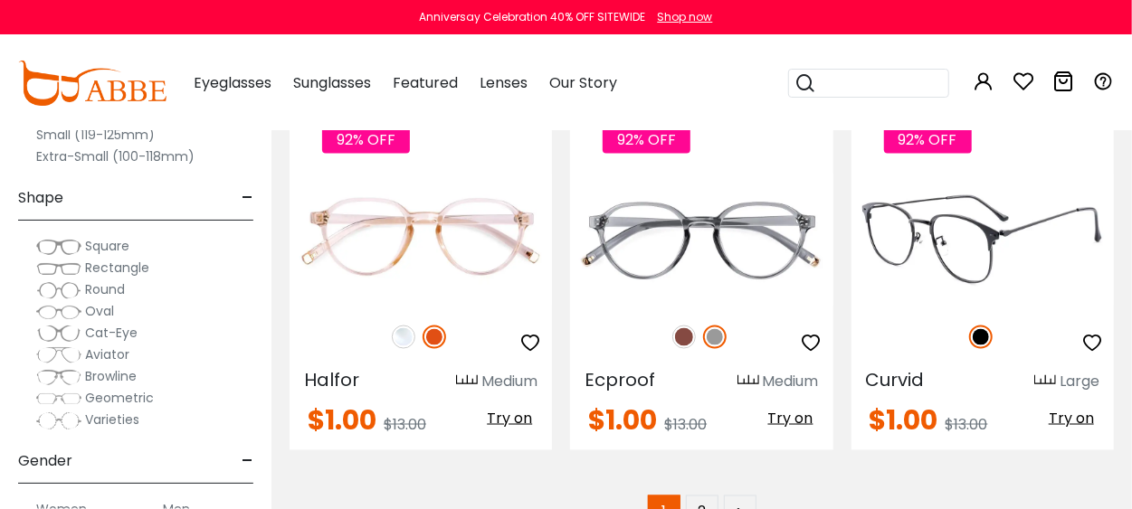
click at [943, 256] on div at bounding box center [982, 228] width 262 height 196
click at [979, 214] on img at bounding box center [982, 239] width 262 height 131
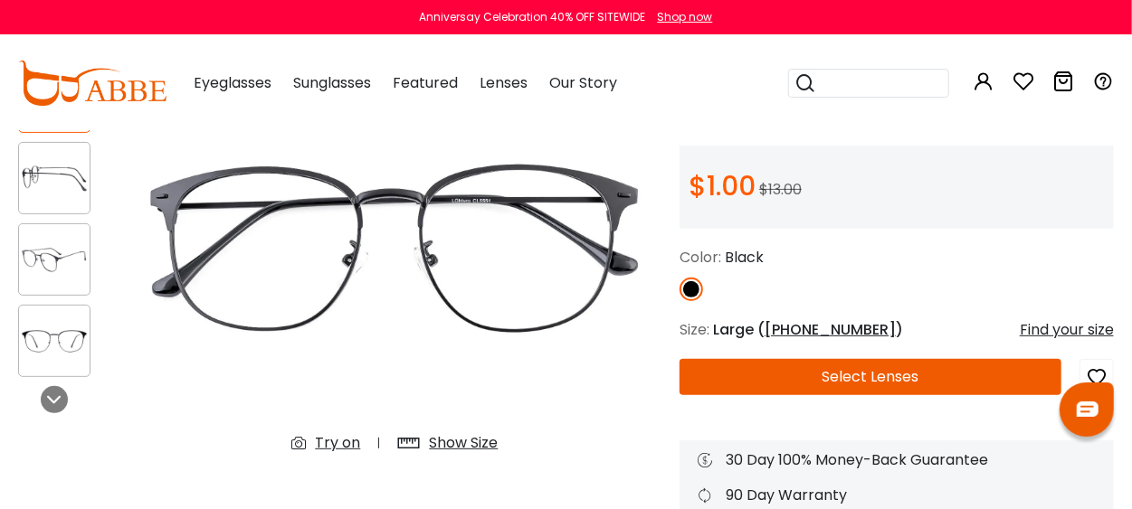
scroll to position [271, 0]
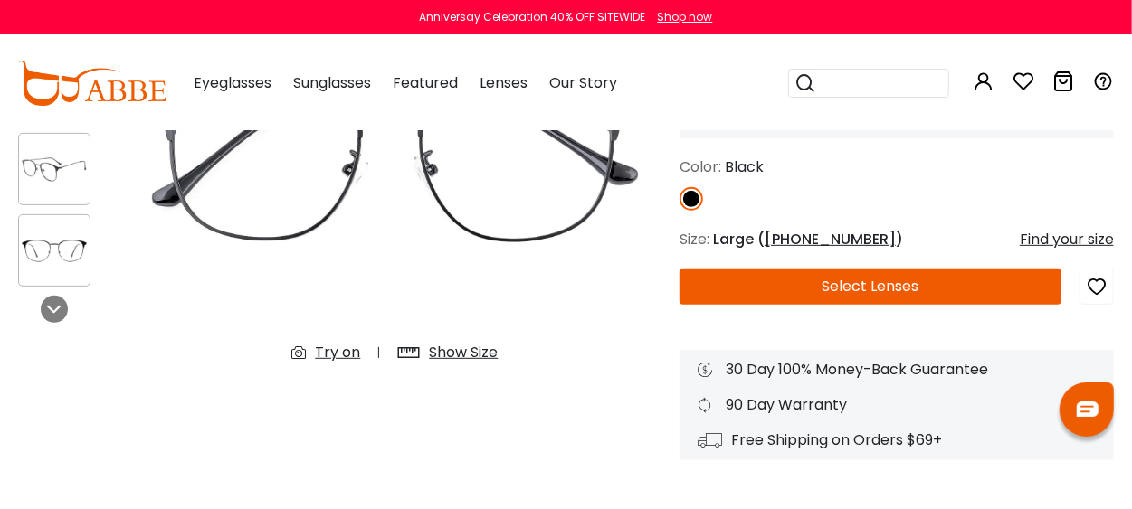
type input "**********"
click at [823, 282] on button "Select Lenses" at bounding box center [870, 287] width 382 height 36
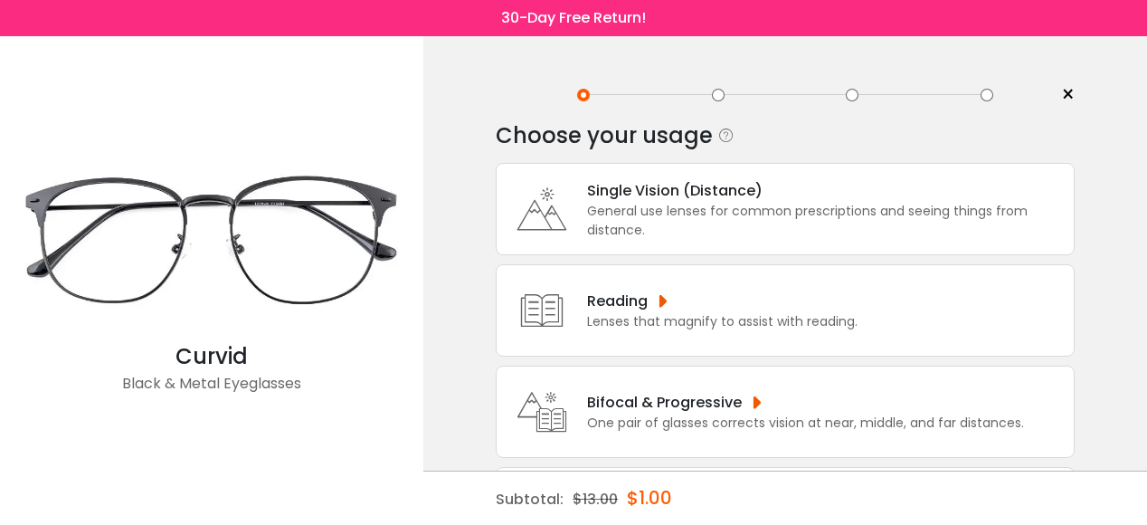
click at [659, 416] on div "One pair of glasses corrects vision at near, middle, and far distances." at bounding box center [805, 422] width 437 height 19
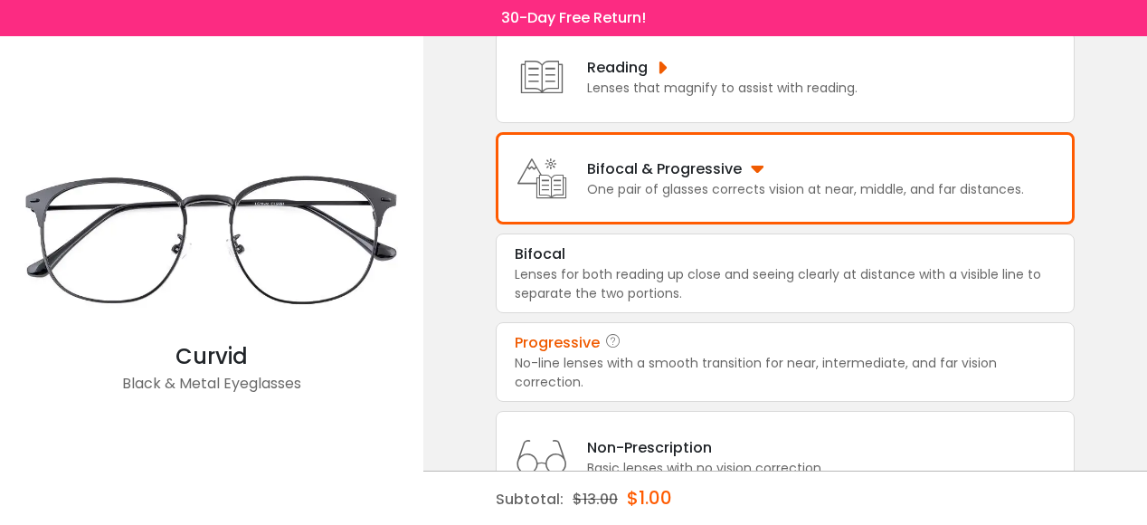
scroll to position [261, 0]
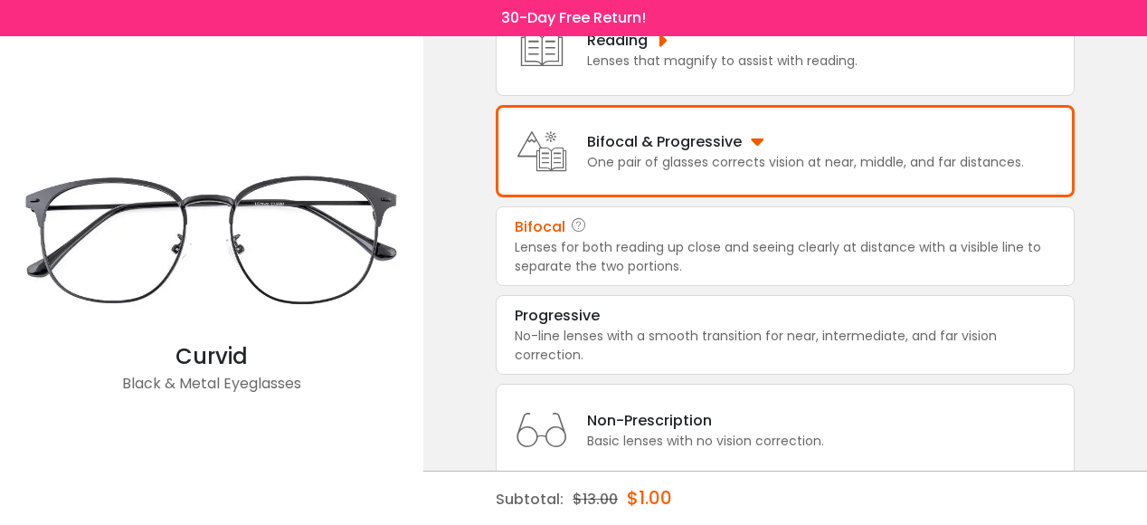
click at [745, 252] on div "Lenses for both reading up close and seeing clearly at distance with a visible …" at bounding box center [785, 257] width 541 height 38
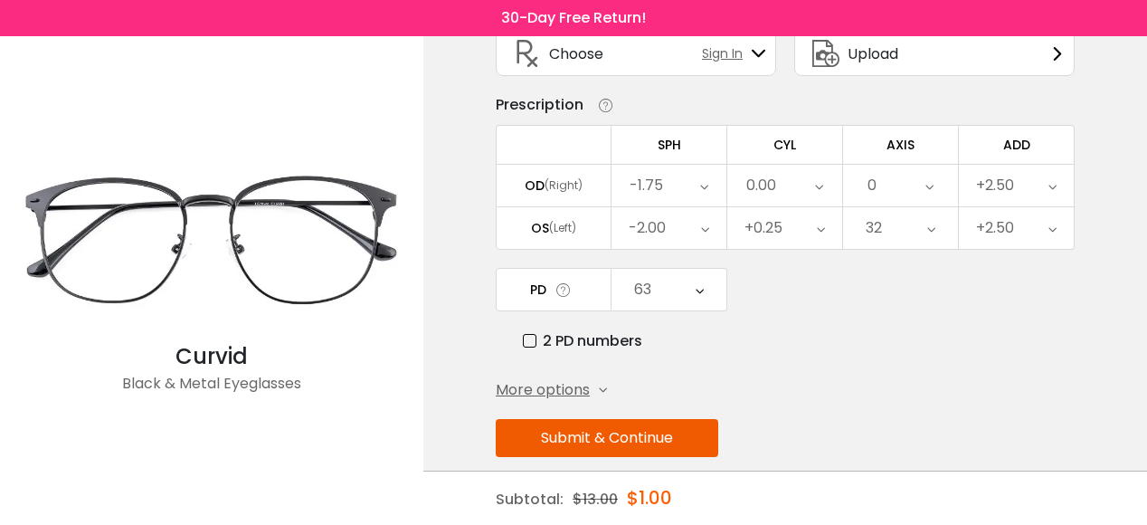
scroll to position [150, 0]
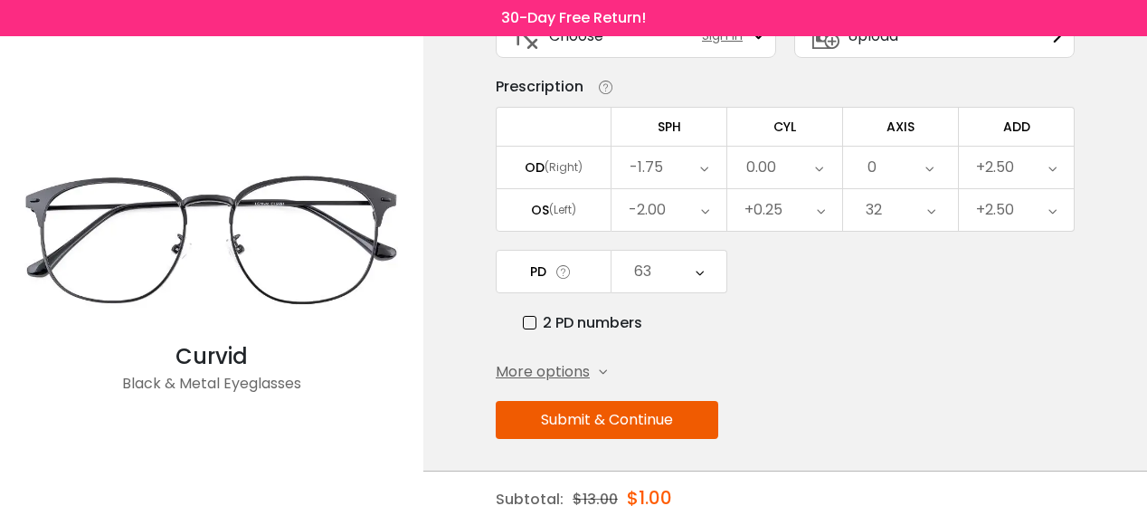
click at [622, 411] on button "Submit & Continue" at bounding box center [607, 420] width 223 height 38
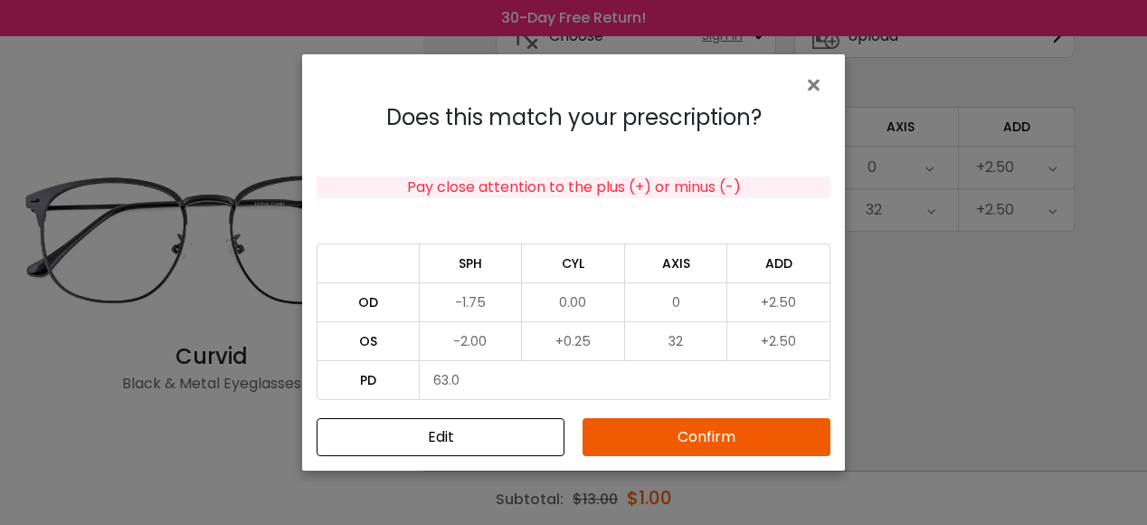
click at [713, 432] on button "Confirm" at bounding box center [707, 437] width 248 height 38
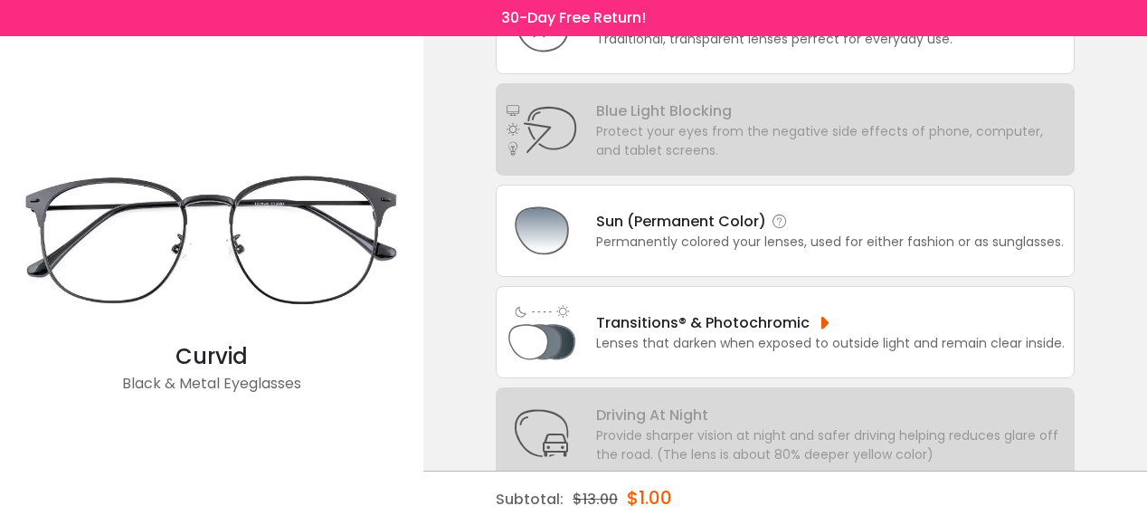
scroll to position [271, 0]
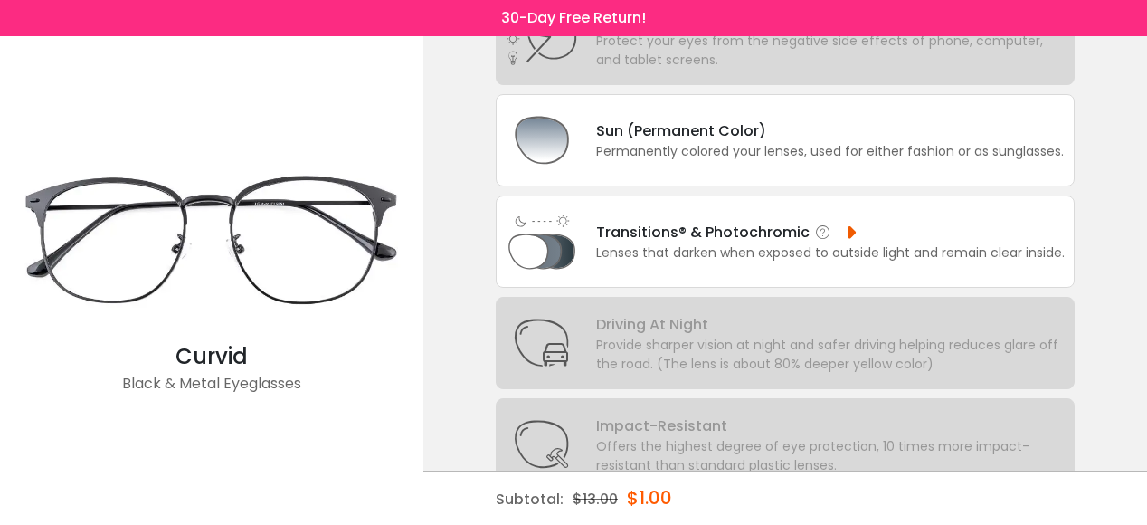
click at [650, 260] on div "Transitions® & Photochromic Lenses that darken when exposed to outside light an…" at bounding box center [785, 241] width 579 height 92
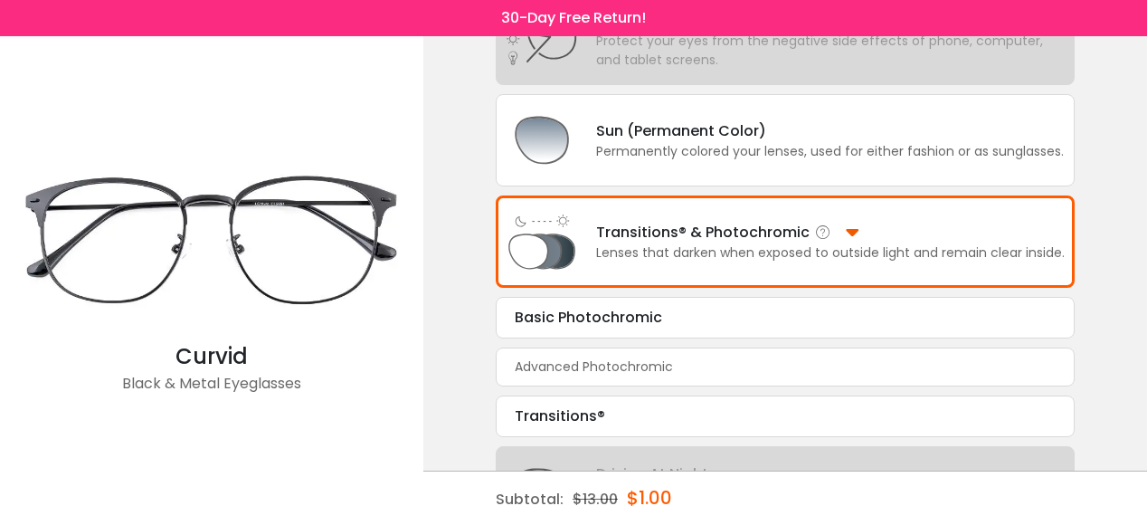
scroll to position [362, 0]
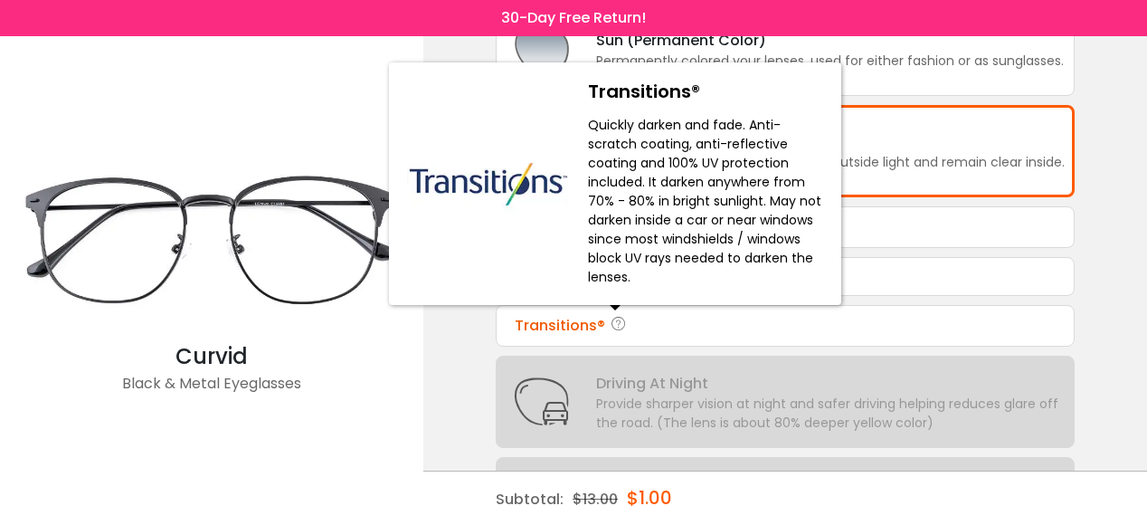
click at [610, 327] on icon at bounding box center [619, 326] width 18 height 22
click at [618, 317] on icon at bounding box center [619, 326] width 18 height 22
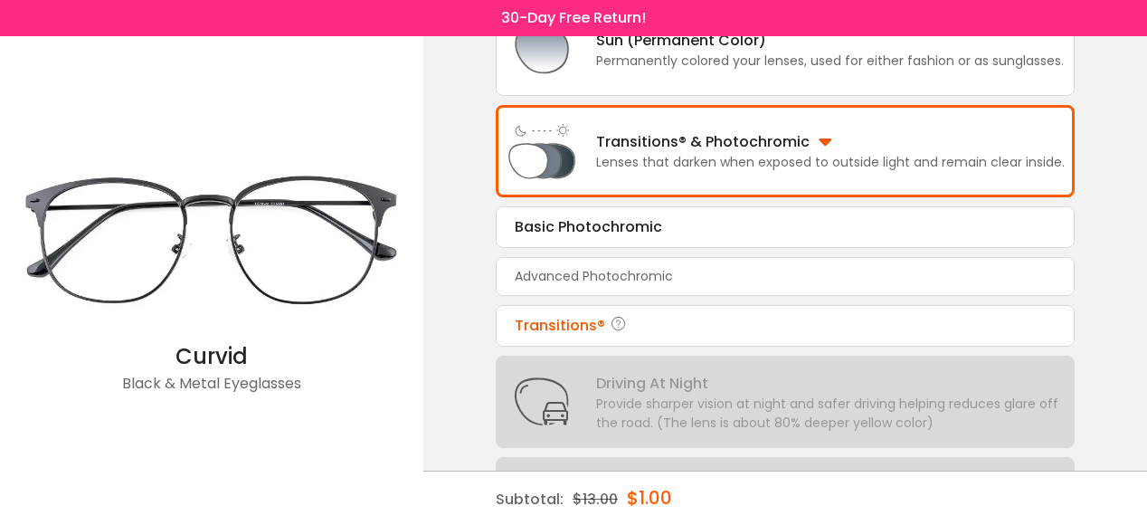
click at [551, 318] on div "Transitions®" at bounding box center [785, 326] width 541 height 22
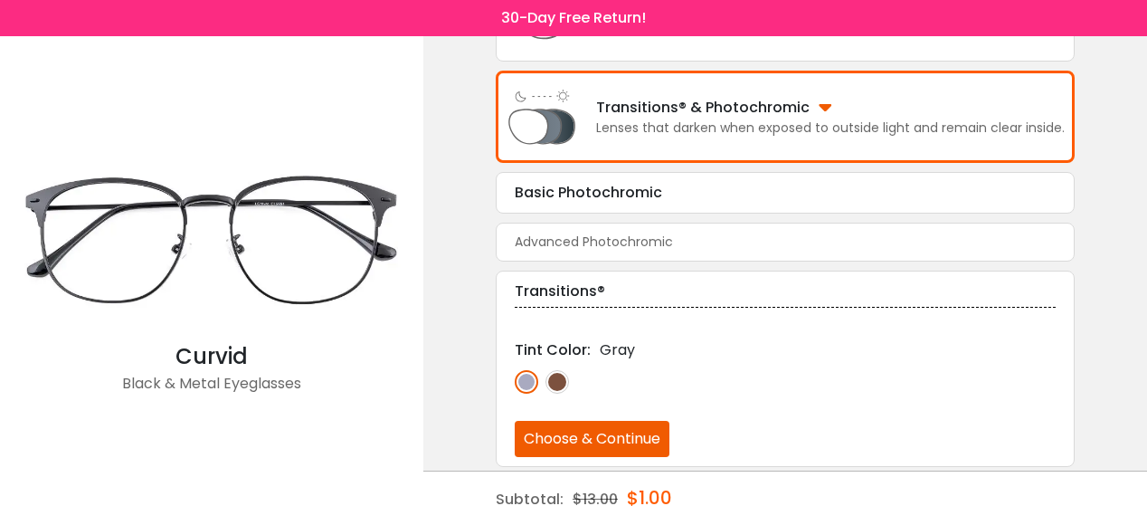
scroll to position [396, 0]
click at [548, 437] on button "Choose & Continue" at bounding box center [592, 439] width 155 height 36
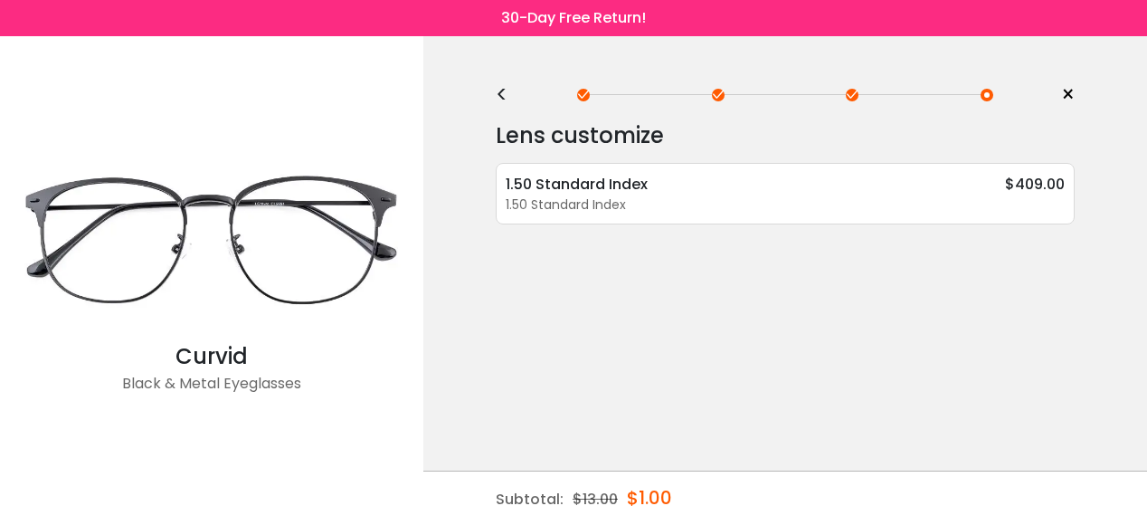
scroll to position [0, 0]
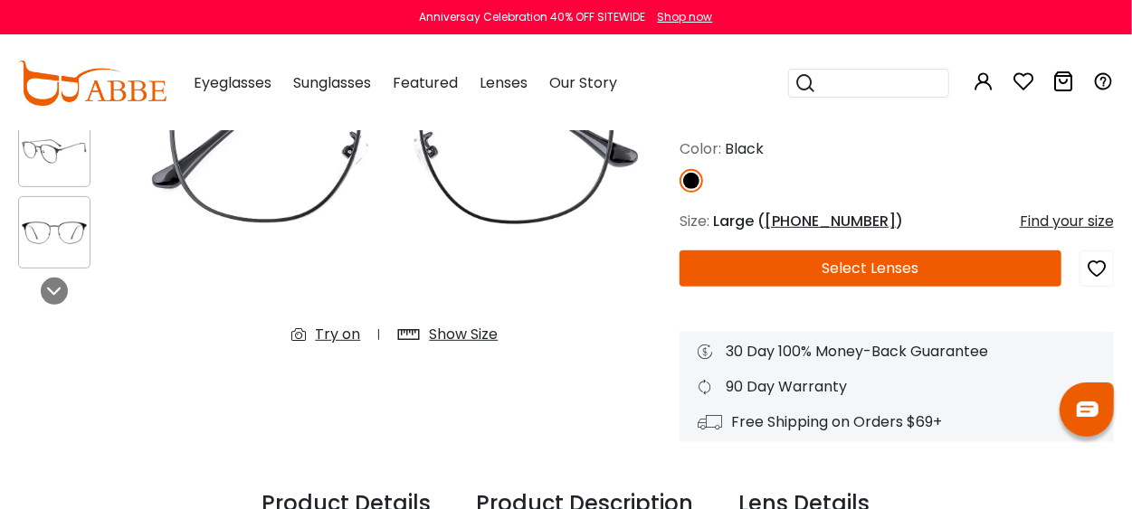
scroll to position [290, 0]
